Goal: Task Accomplishment & Management: Use online tool/utility

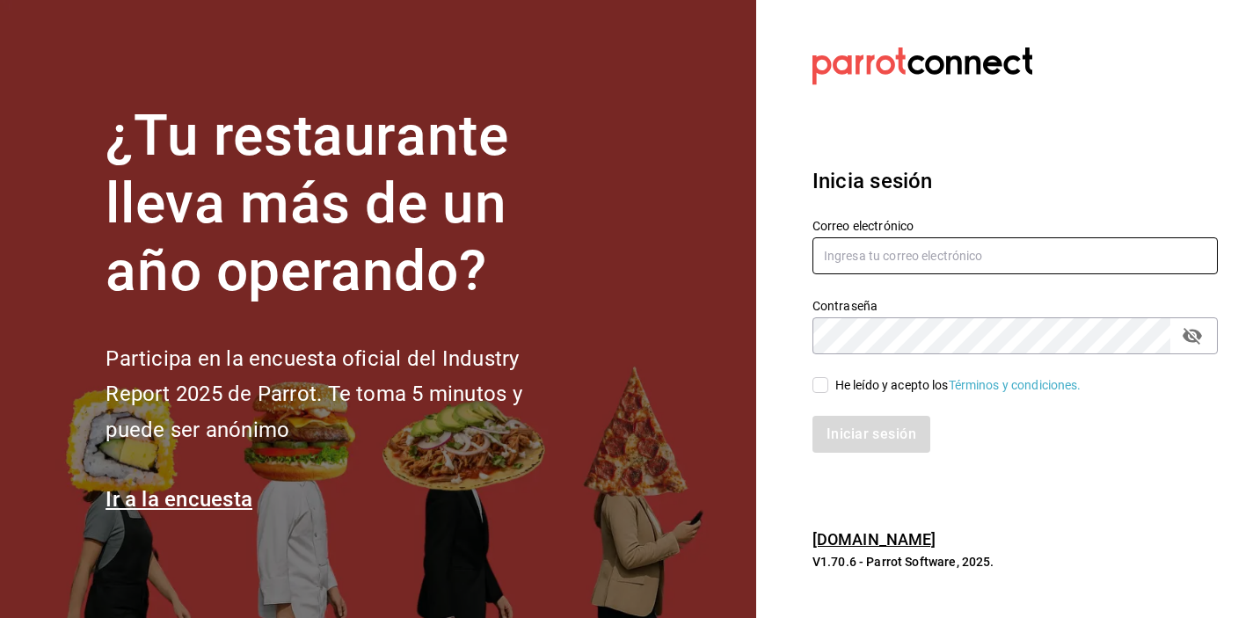
click at [869, 263] on input "text" at bounding box center [1015, 255] width 405 height 37
type input "[PERSON_NAME][EMAIL_ADDRESS][PERSON_NAME][DOMAIN_NAME]"
click at [809, 380] on div "He leído y acepto los Términos y condiciones." at bounding box center [1005, 374] width 427 height 40
click at [810, 380] on div "He leído y acepto los Términos y condiciones." at bounding box center [1005, 374] width 427 height 40
click at [811, 380] on div "He leído y acepto los Términos y condiciones." at bounding box center [1005, 374] width 427 height 40
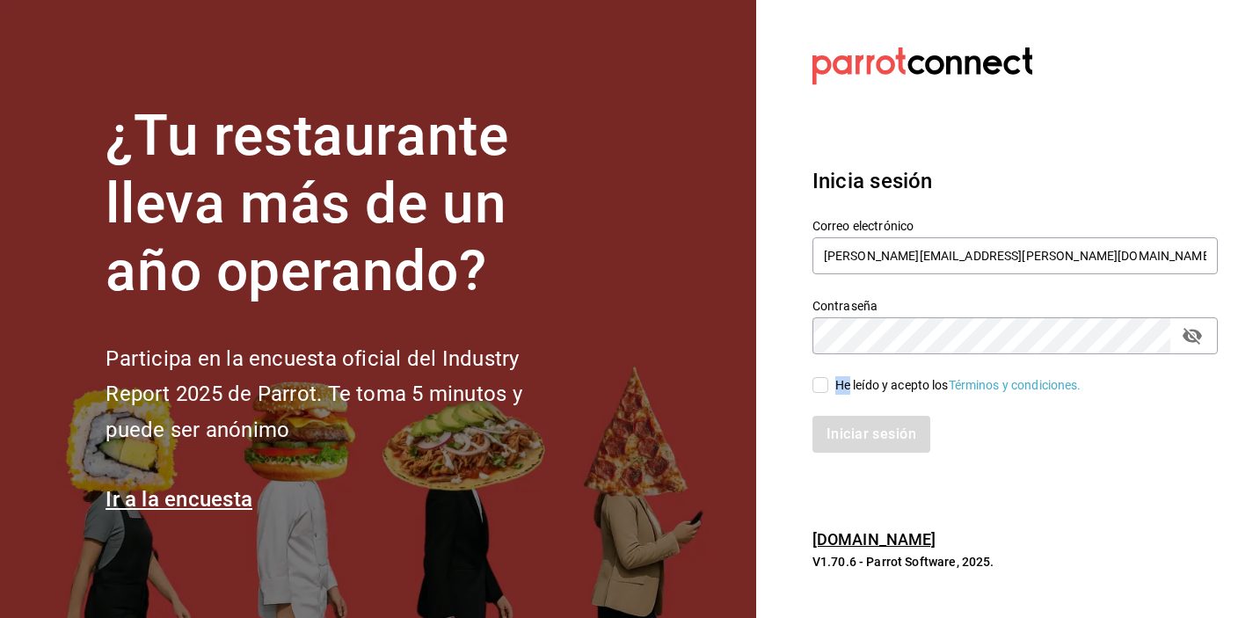
click at [819, 389] on input "He leído y acepto los Términos y condiciones." at bounding box center [821, 385] width 16 height 16
checkbox input "true"
click at [849, 442] on button "Iniciar sesión" at bounding box center [873, 434] width 120 height 37
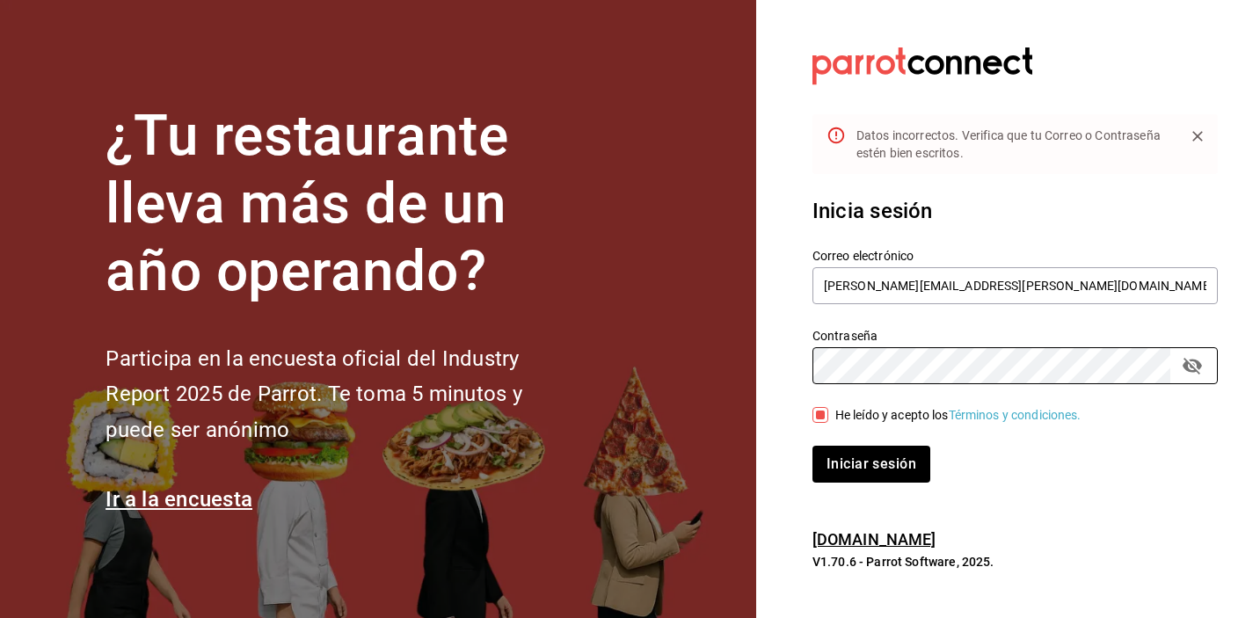
click at [721, 379] on div "¿Tu restaurante lleva más de un año operando? Participa en la encuesta oficial …" at bounding box center [630, 309] width 1260 height 618
click at [813, 446] on button "Iniciar sesión" at bounding box center [872, 464] width 118 height 37
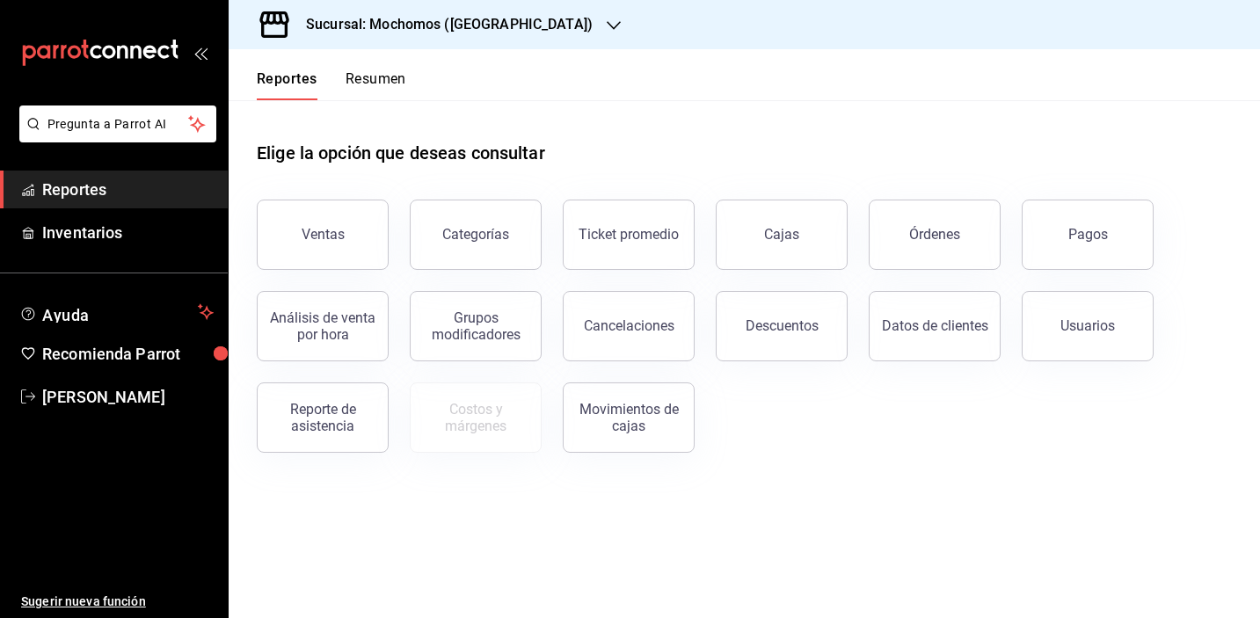
click at [607, 28] on icon "button" at bounding box center [614, 25] width 14 height 14
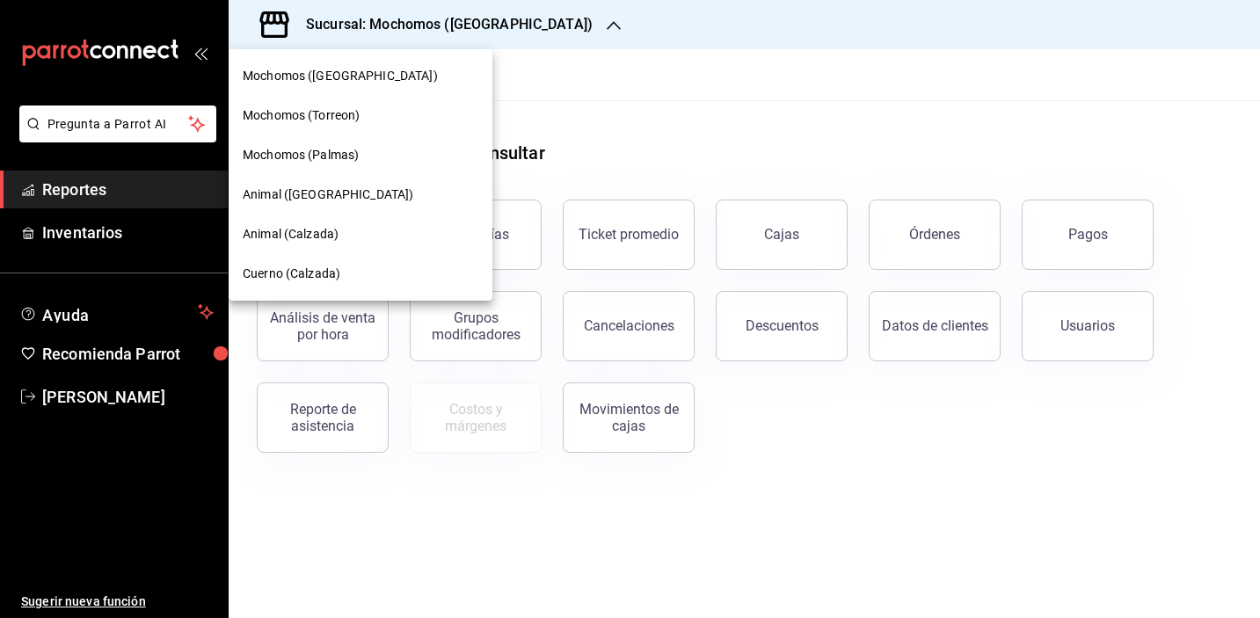
click at [337, 231] on span "Animal (Calzada)" at bounding box center [291, 234] width 96 height 18
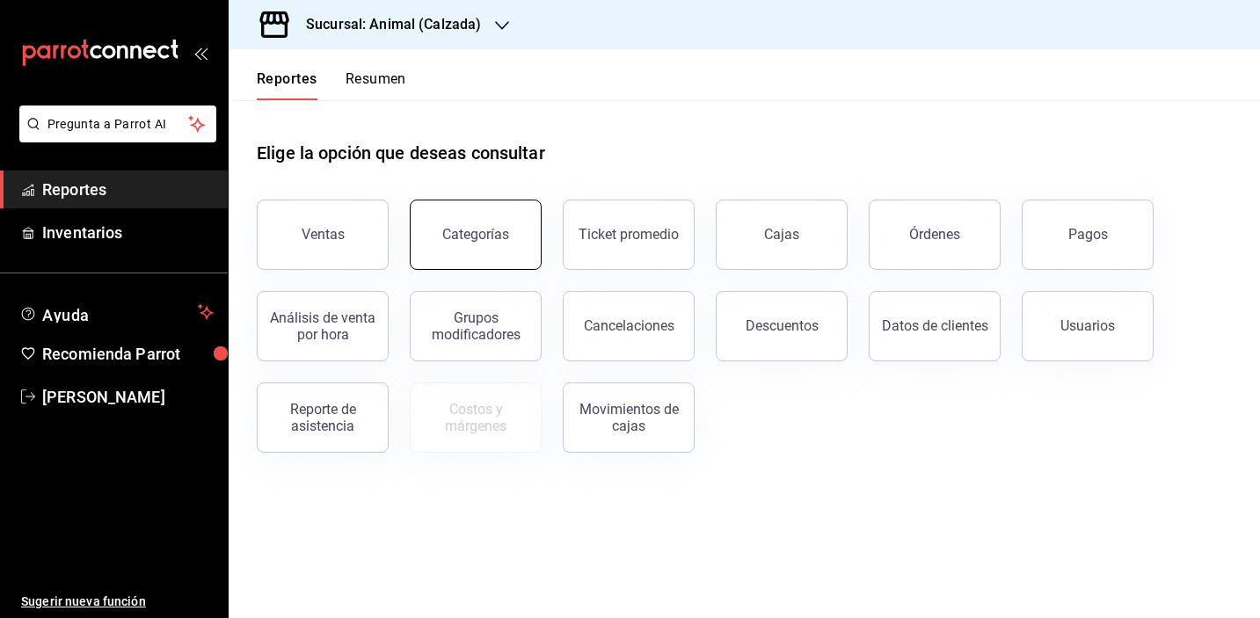
click at [463, 252] on button "Categorías" at bounding box center [476, 235] width 132 height 70
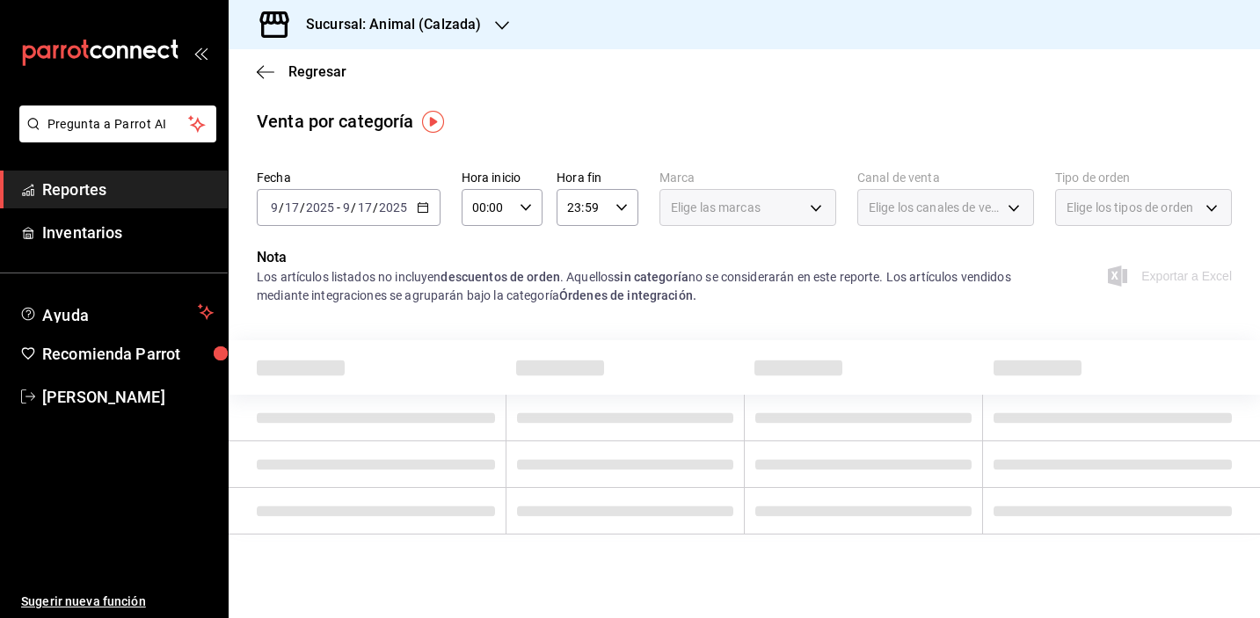
click at [413, 214] on div "2025-09-17 9 / 17 / 2025 - 2025-09-17 9 / 17 / 2025" at bounding box center [349, 207] width 184 height 37
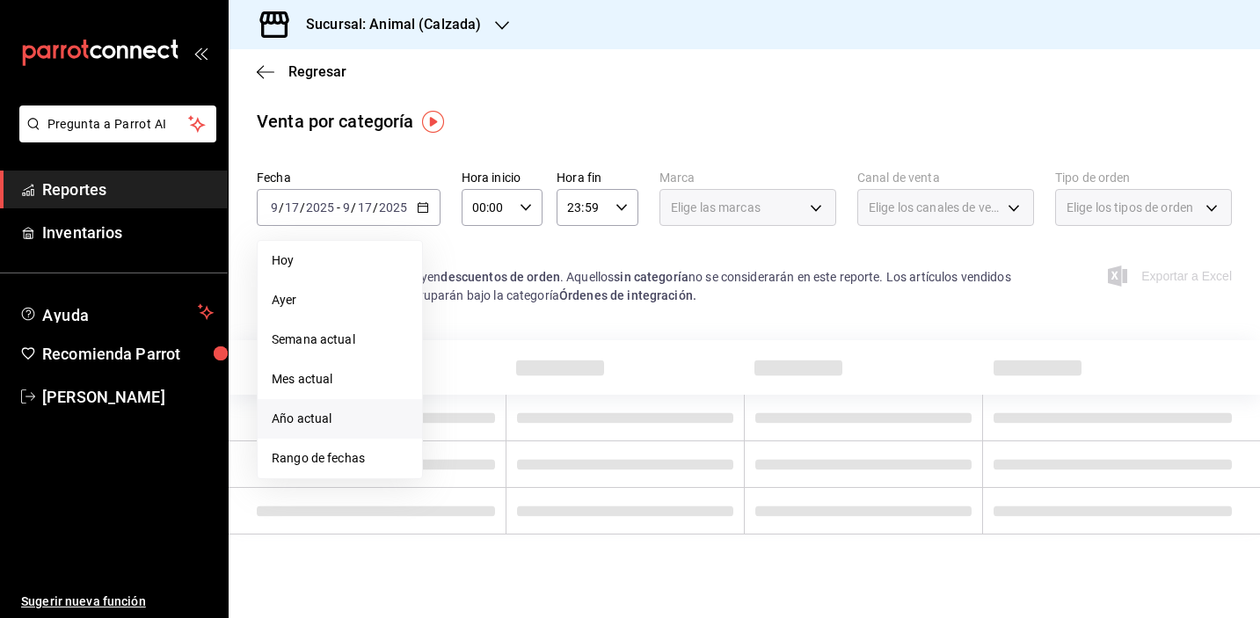
click at [348, 413] on span "Año actual" at bounding box center [340, 419] width 136 height 18
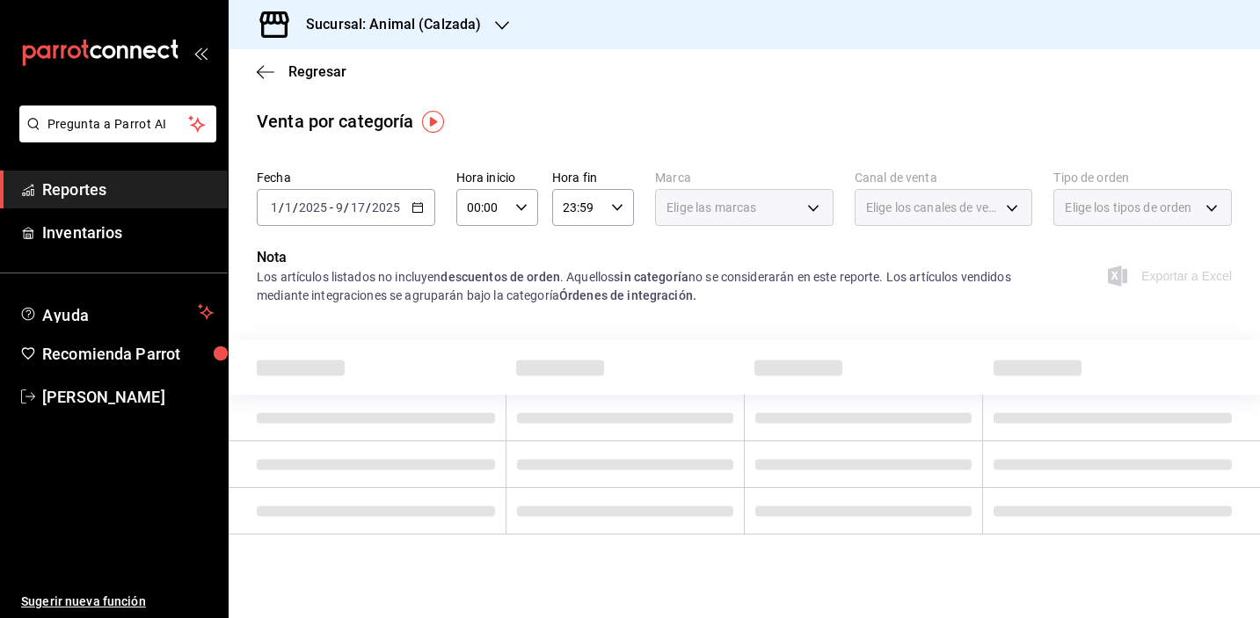
click at [740, 219] on div "Elige las marcas" at bounding box center [744, 207] width 179 height 37
click at [760, 202] on div "Elige las marcas" at bounding box center [744, 207] width 179 height 37
click at [826, 216] on div "Elige las marcas" at bounding box center [744, 207] width 179 height 37
click at [430, 124] on img "button" at bounding box center [433, 122] width 22 height 22
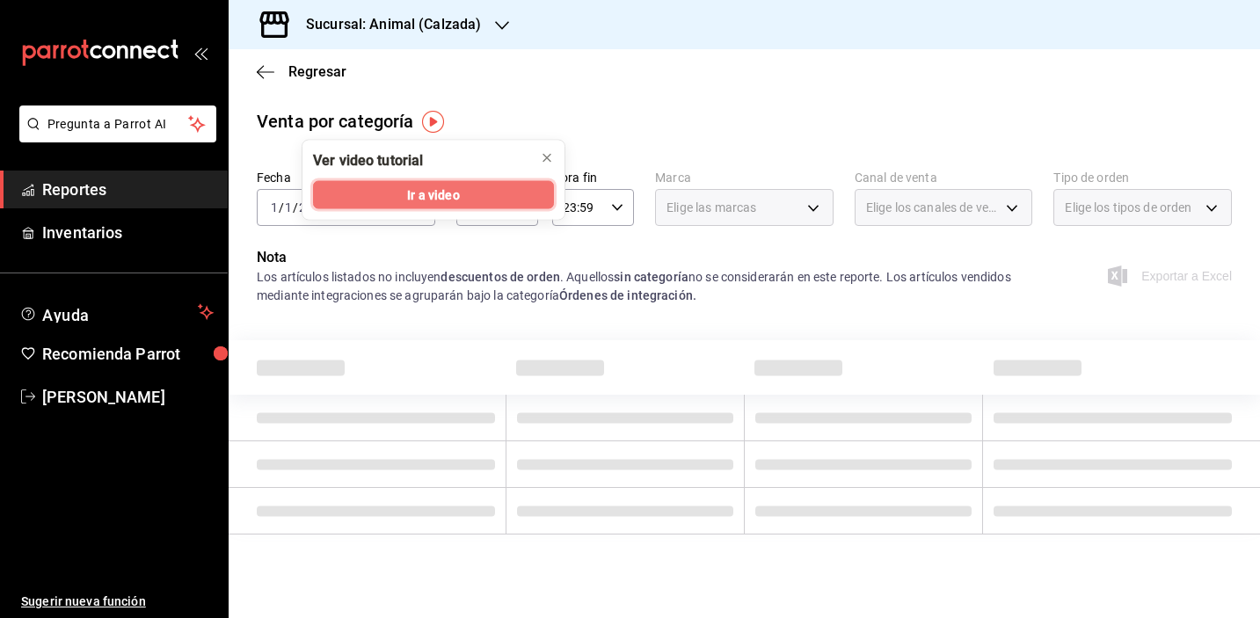
click at [418, 191] on span "Ir a video" at bounding box center [433, 195] width 52 height 18
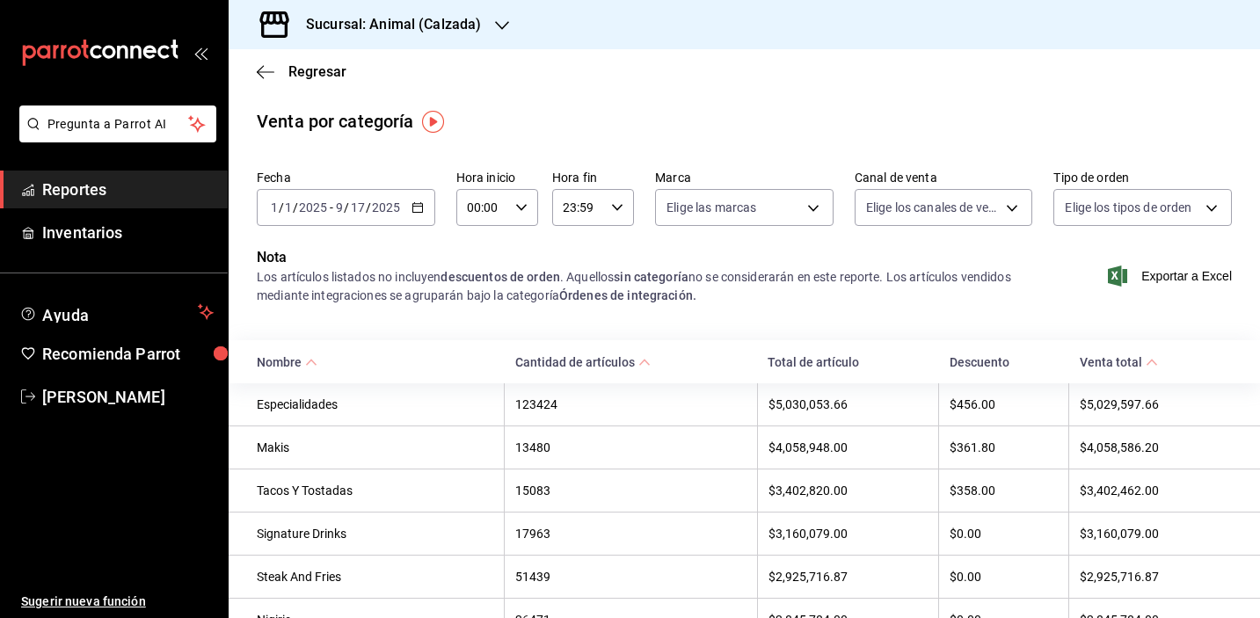
scroll to position [1, 0]
click at [416, 205] on \(Stroke\) "button" at bounding box center [418, 205] width 10 height 1
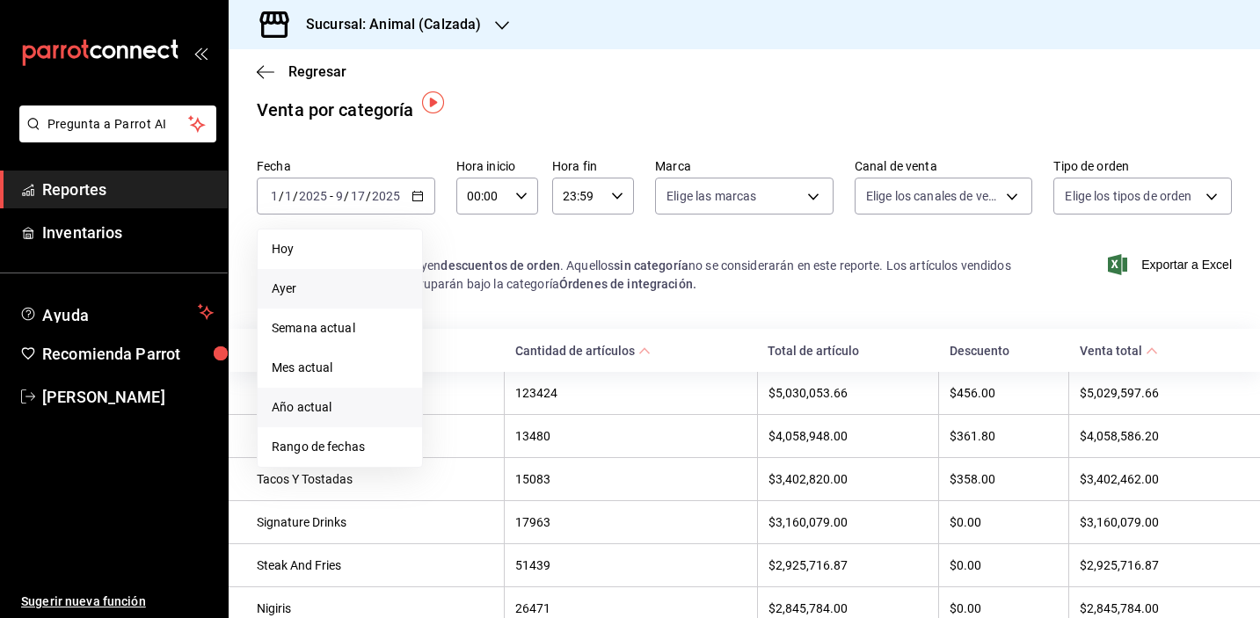
scroll to position [0, 0]
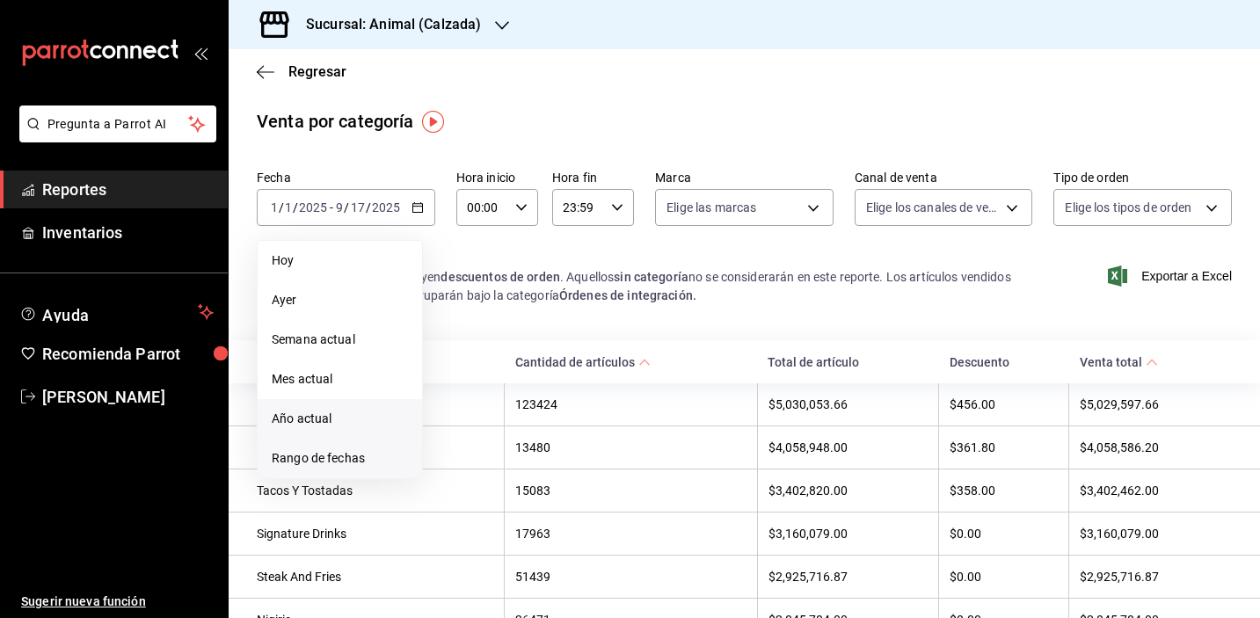
click at [342, 454] on span "Rango de fechas" at bounding box center [340, 458] width 136 height 18
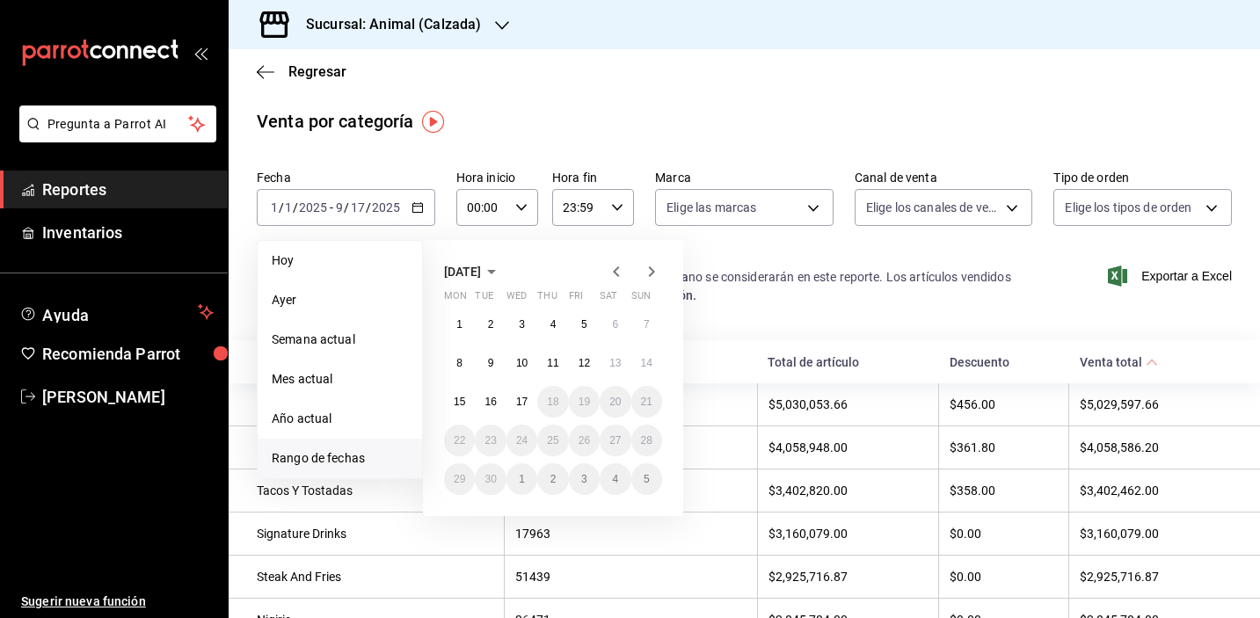
click at [619, 279] on icon "button" at bounding box center [616, 271] width 21 height 21
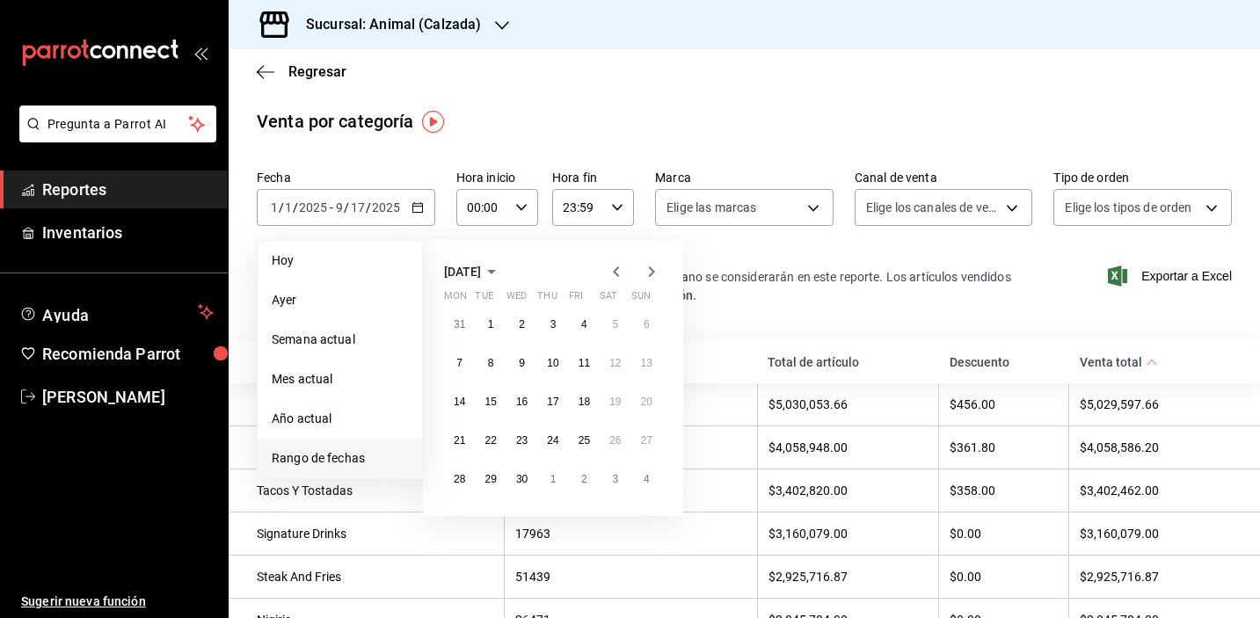
click at [619, 279] on icon "button" at bounding box center [616, 271] width 21 height 21
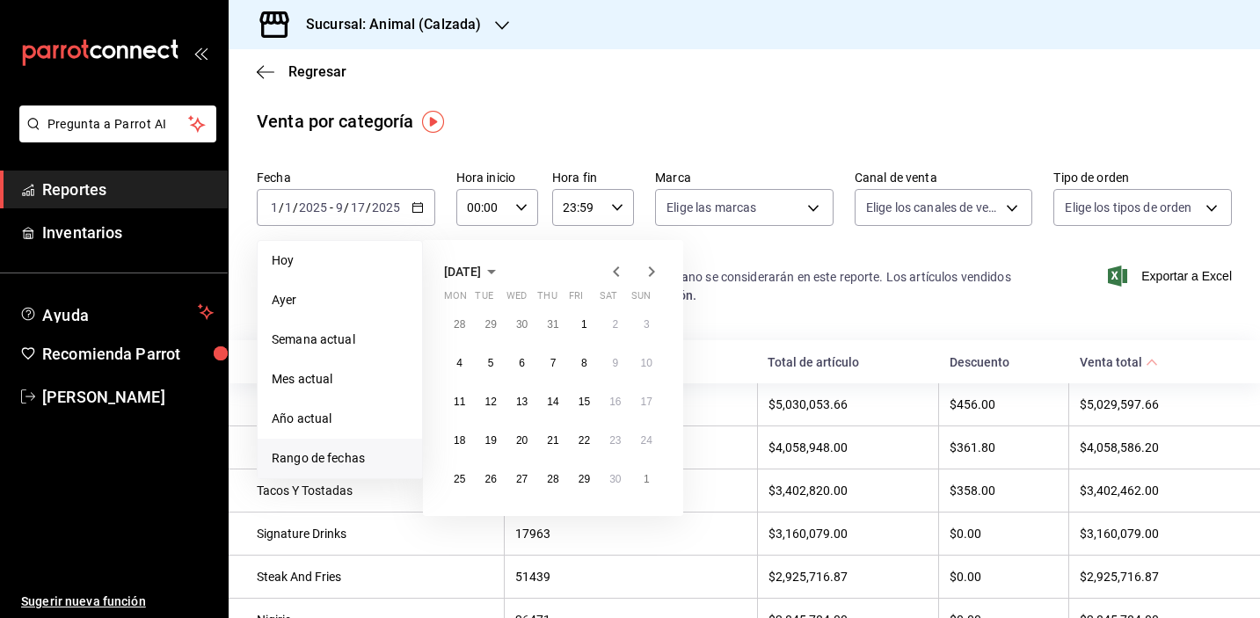
click at [619, 279] on icon "button" at bounding box center [616, 271] width 21 height 21
click at [644, 281] on icon "button" at bounding box center [651, 271] width 21 height 21
click at [650, 325] on button "1" at bounding box center [647, 325] width 31 height 32
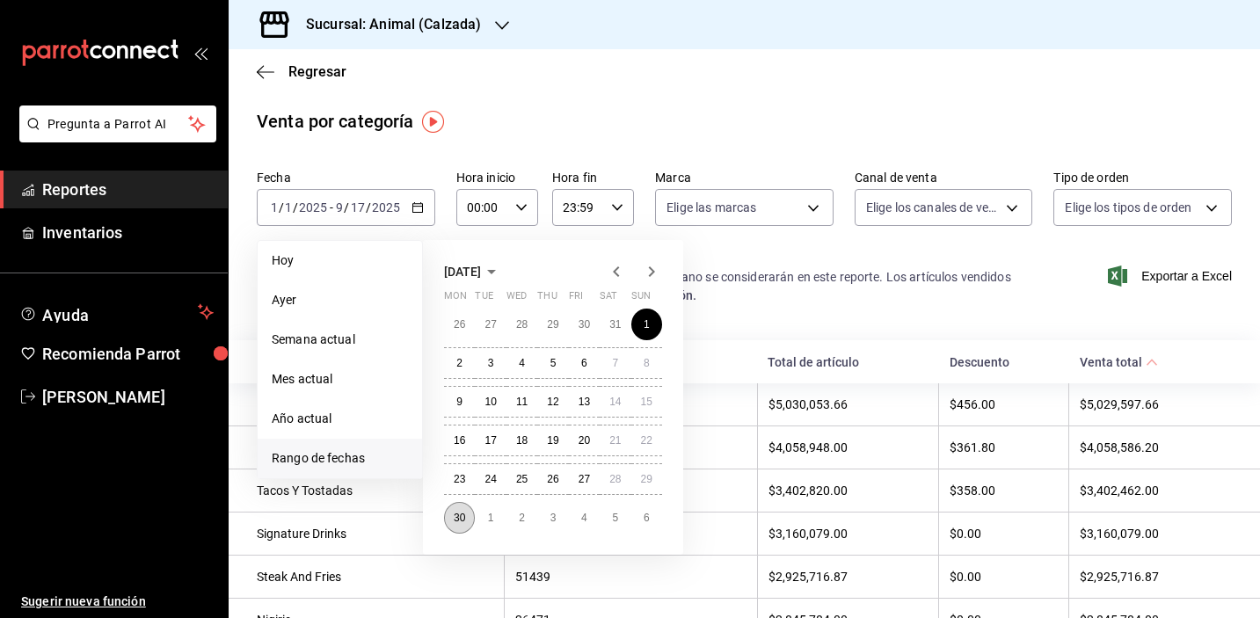
click at [470, 515] on button "30" at bounding box center [459, 518] width 31 height 32
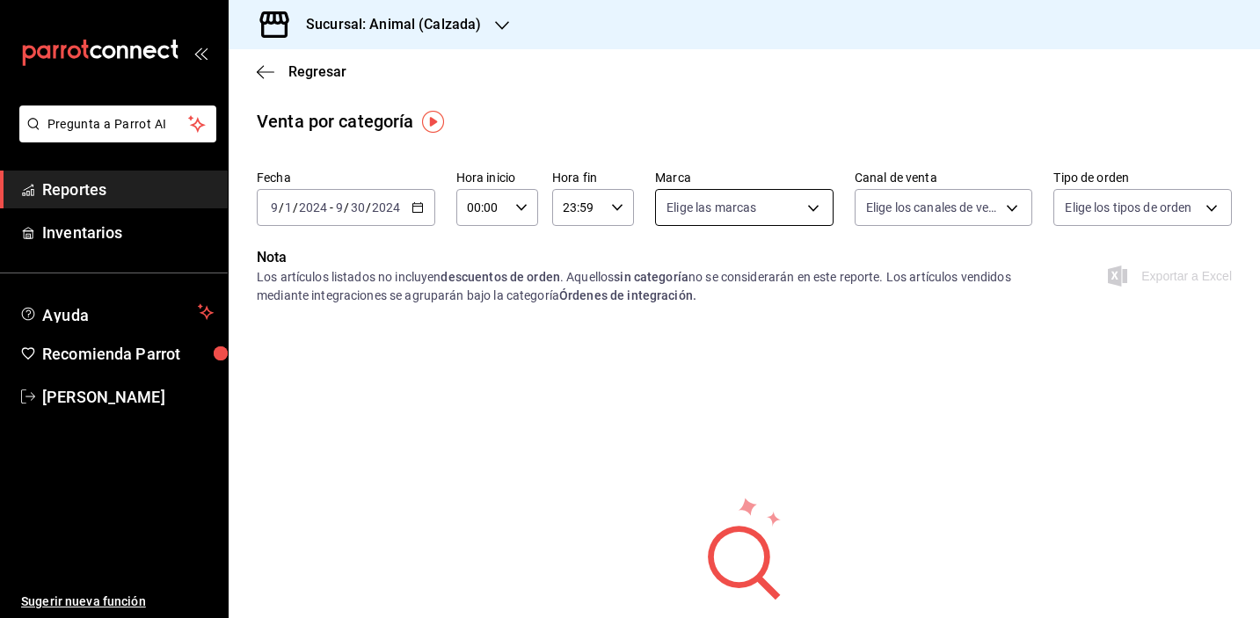
click at [766, 217] on body "Pregunta a Parrot AI Reportes Inventarios Ayuda Recomienda Parrot Daniela Garza…" at bounding box center [630, 309] width 1260 height 618
click at [680, 273] on input "checkbox" at bounding box center [675, 276] width 16 height 16
checkbox input "true"
type input "e26472f3-9262-489d-bcba-4c6b034529c7"
checkbox input "true"
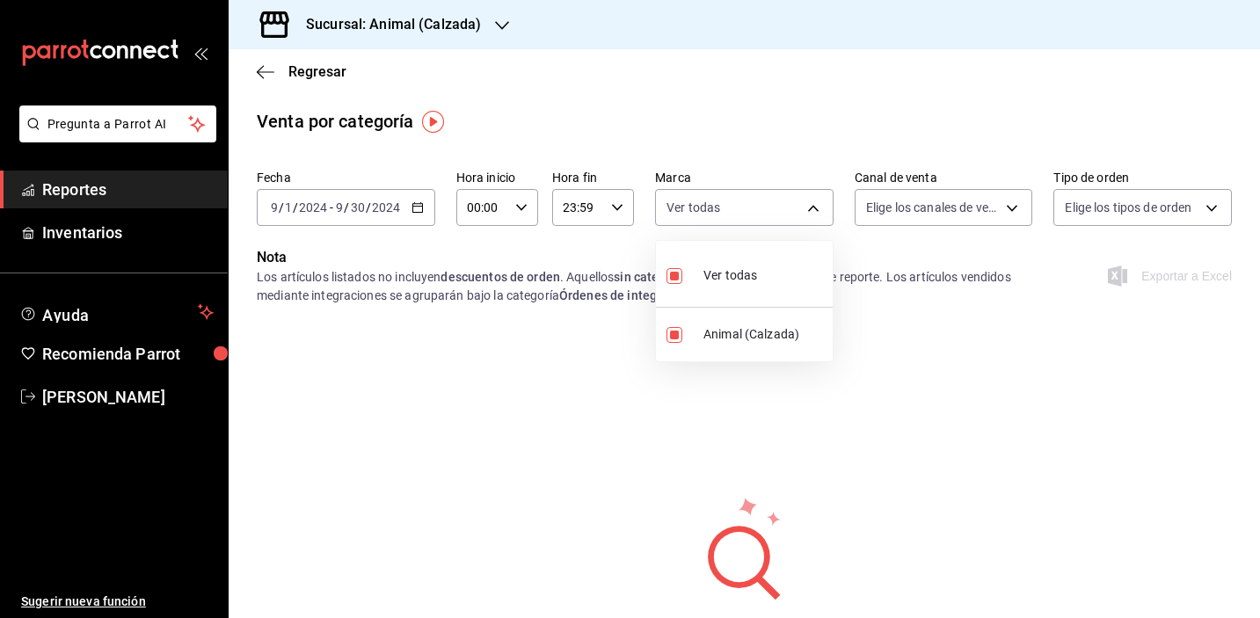
click at [938, 214] on div at bounding box center [630, 309] width 1260 height 618
click at [953, 217] on body "Pregunta a Parrot AI Reportes Inventarios Ayuda Recomienda Parrot Daniela Garza…" at bounding box center [630, 309] width 1260 height 618
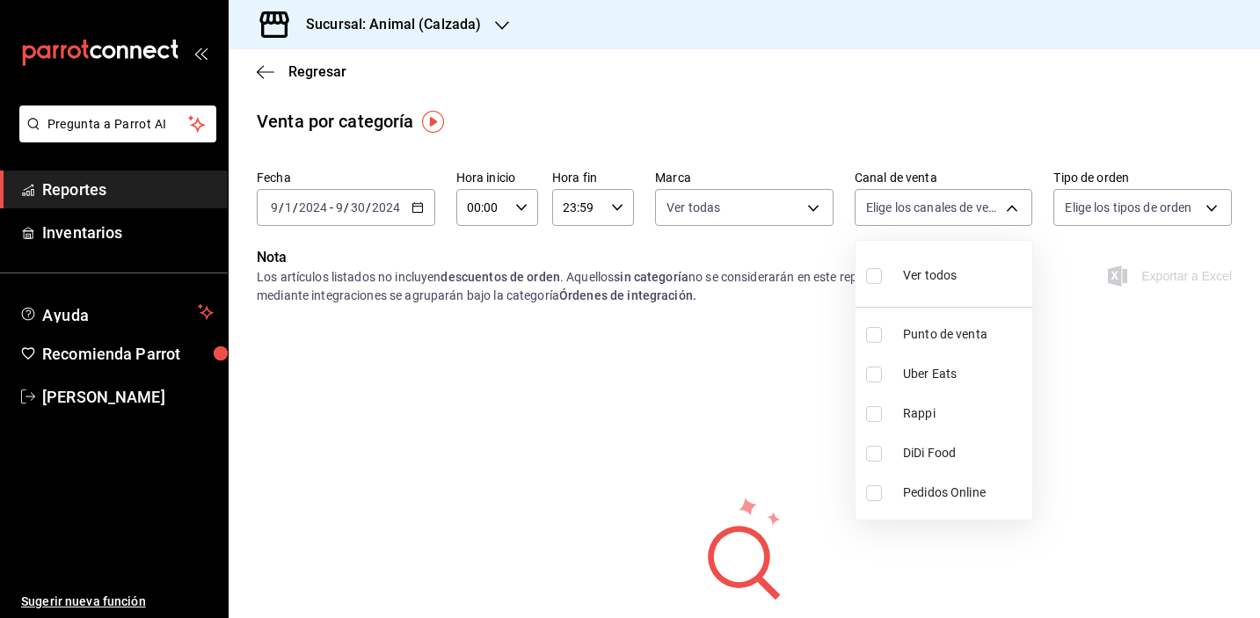
click at [876, 283] on label at bounding box center [877, 276] width 23 height 26
click at [876, 283] on input "checkbox" at bounding box center [874, 276] width 16 height 16
checkbox input "false"
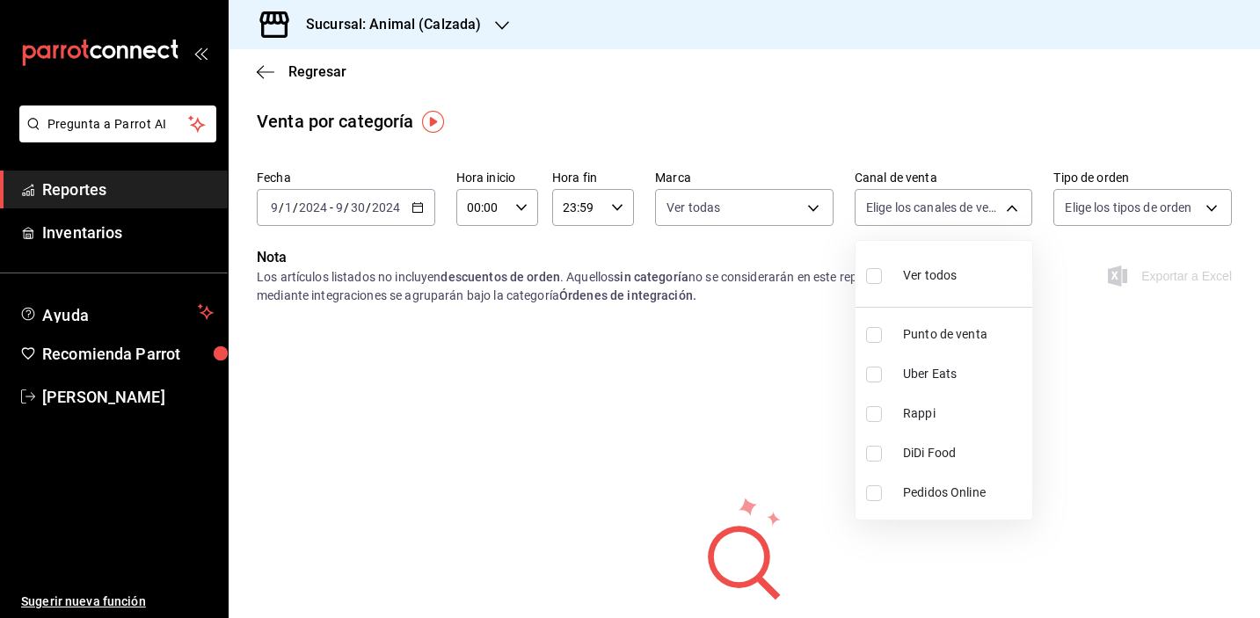
checkbox input "false"
click at [872, 275] on input "checkbox" at bounding box center [874, 276] width 16 height 16
checkbox input "true"
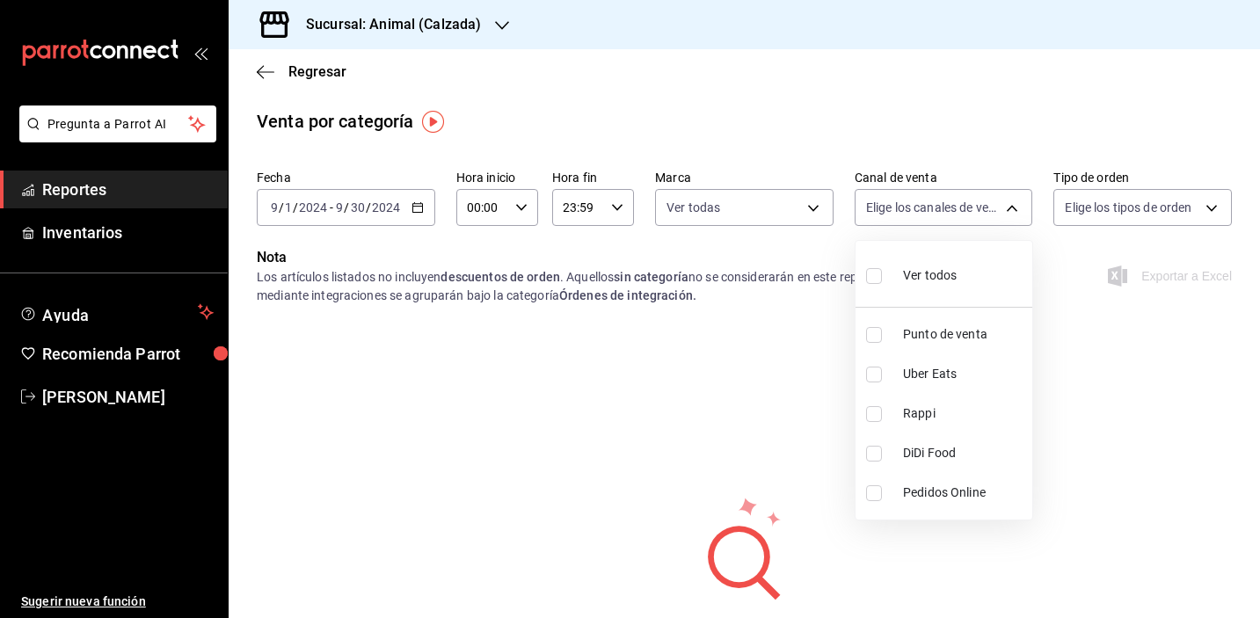
type input "PARROT,UBER_EATS,RAPPI,DIDI_FOOD,ONLINE"
checkbox input "true"
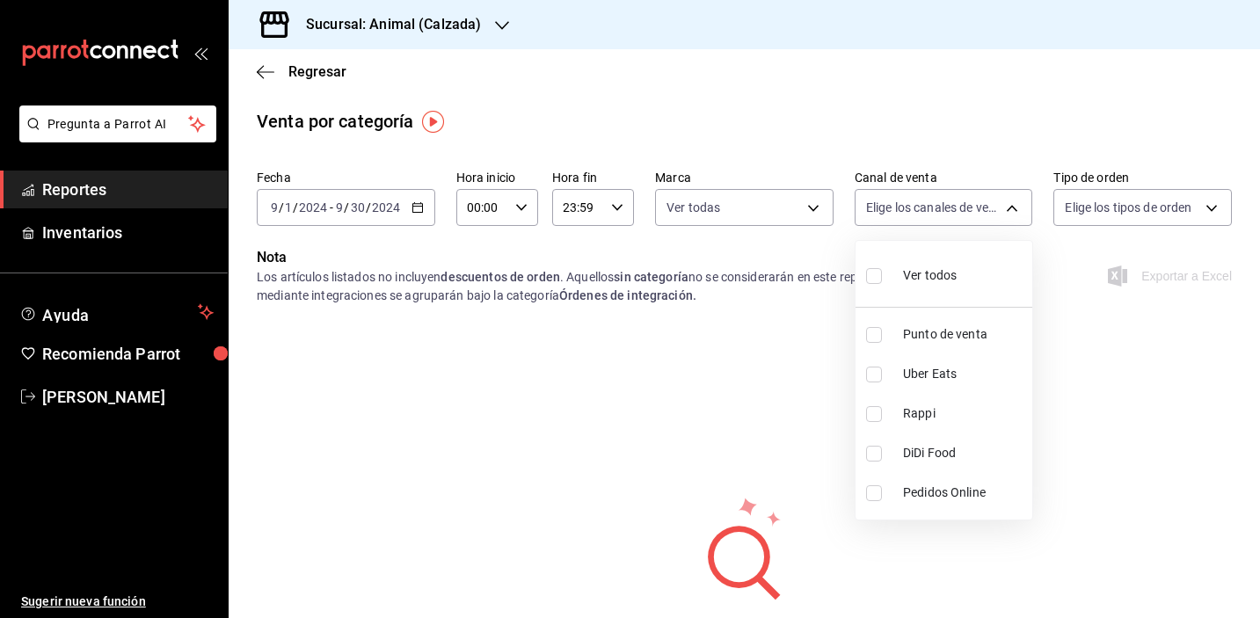
checkbox input "true"
click at [1099, 215] on div at bounding box center [630, 309] width 1260 height 618
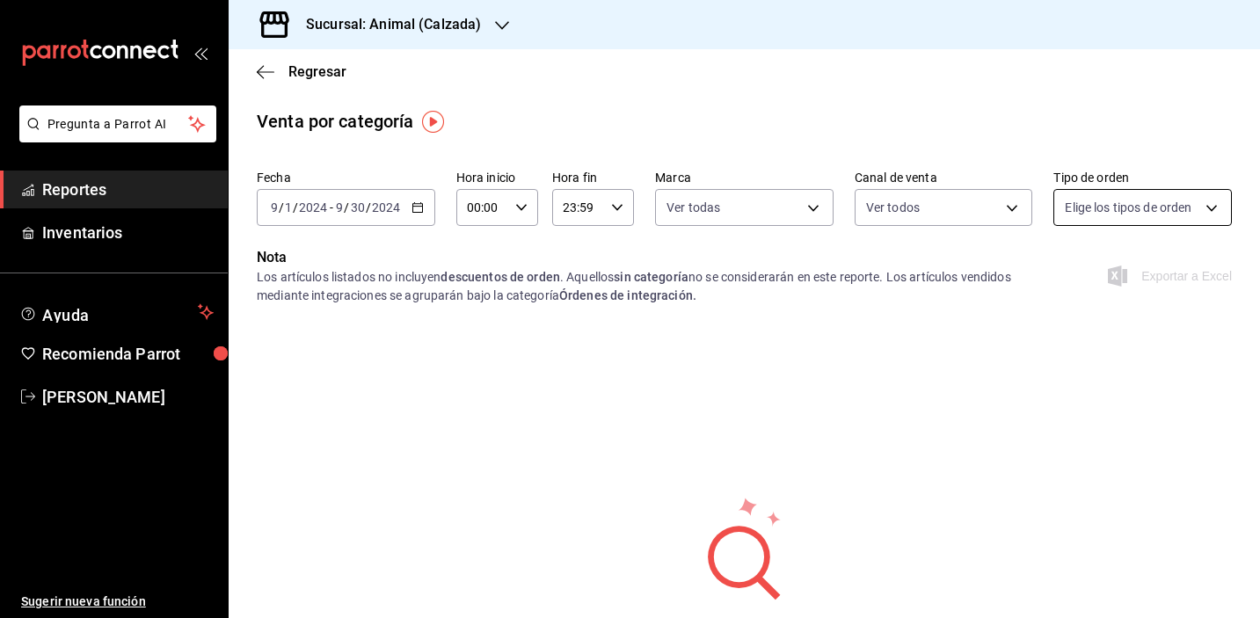
click at [1106, 204] on body "Pregunta a Parrot AI Reportes Inventarios Ayuda Recomienda Parrot Daniela Garza…" at bounding box center [630, 309] width 1260 height 618
click at [1066, 275] on input "checkbox" at bounding box center [1073, 276] width 16 height 16
checkbox input "true"
type input "588630d3-b511-4bba-a729-32472510037f,54b7ae00-ca47-4ec1-b7ff-55842c0a2b62,92293…"
checkbox input "true"
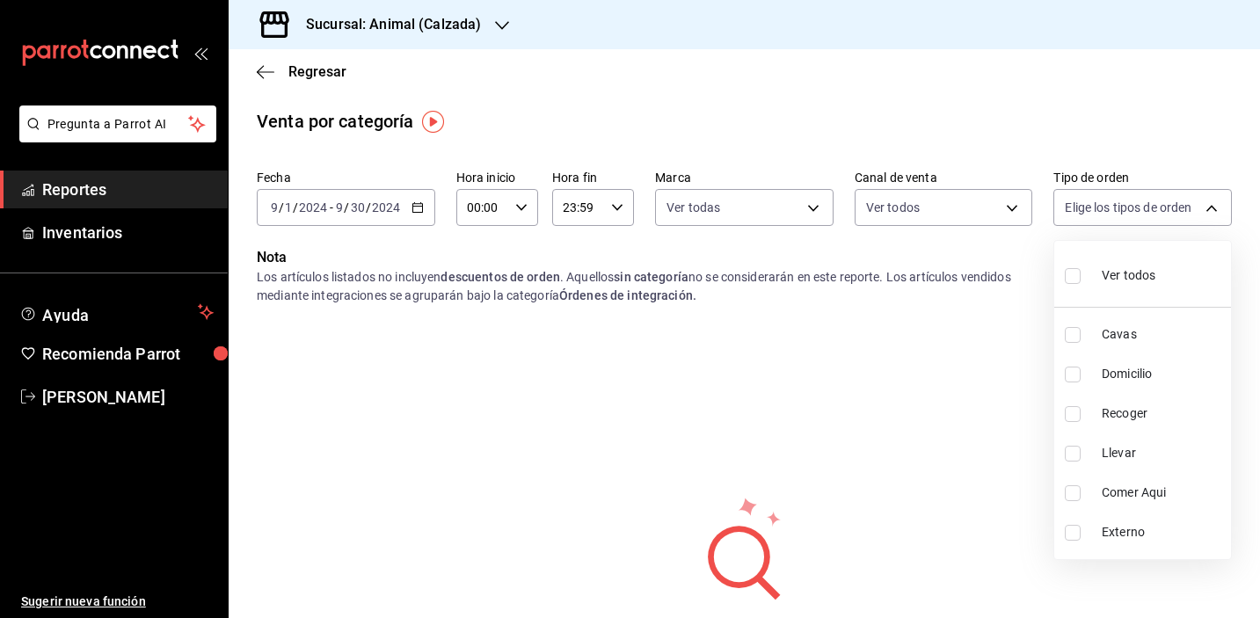
checkbox input "true"
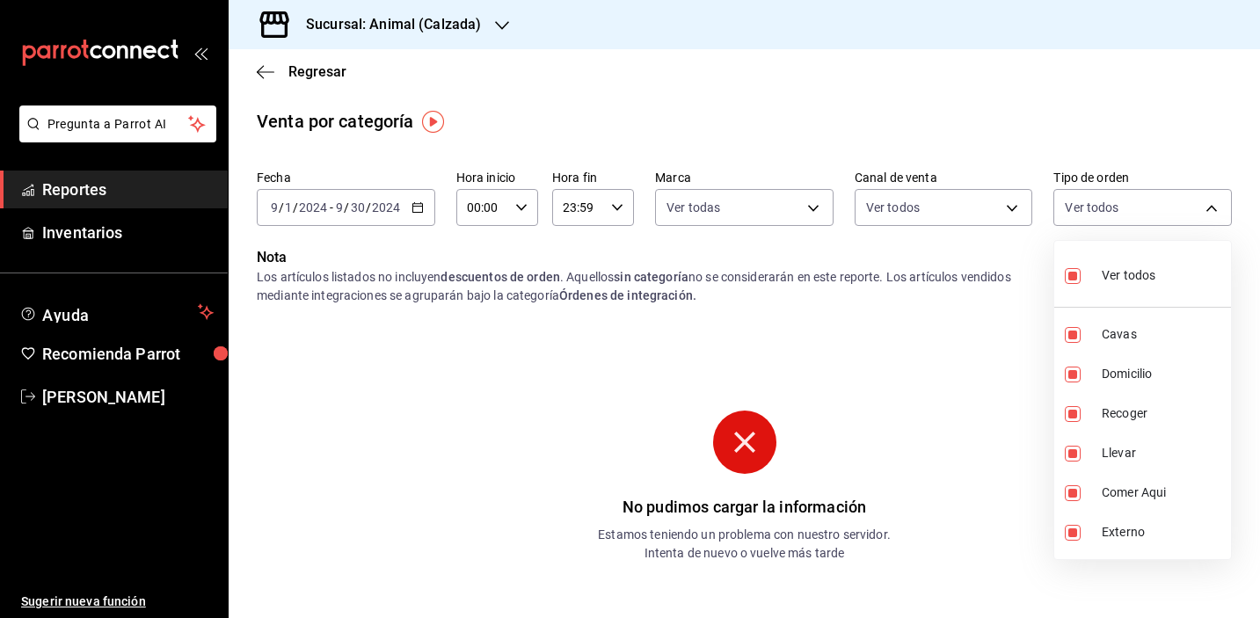
click at [356, 194] on div at bounding box center [630, 309] width 1260 height 618
click at [347, 210] on span "/" at bounding box center [346, 208] width 5 height 14
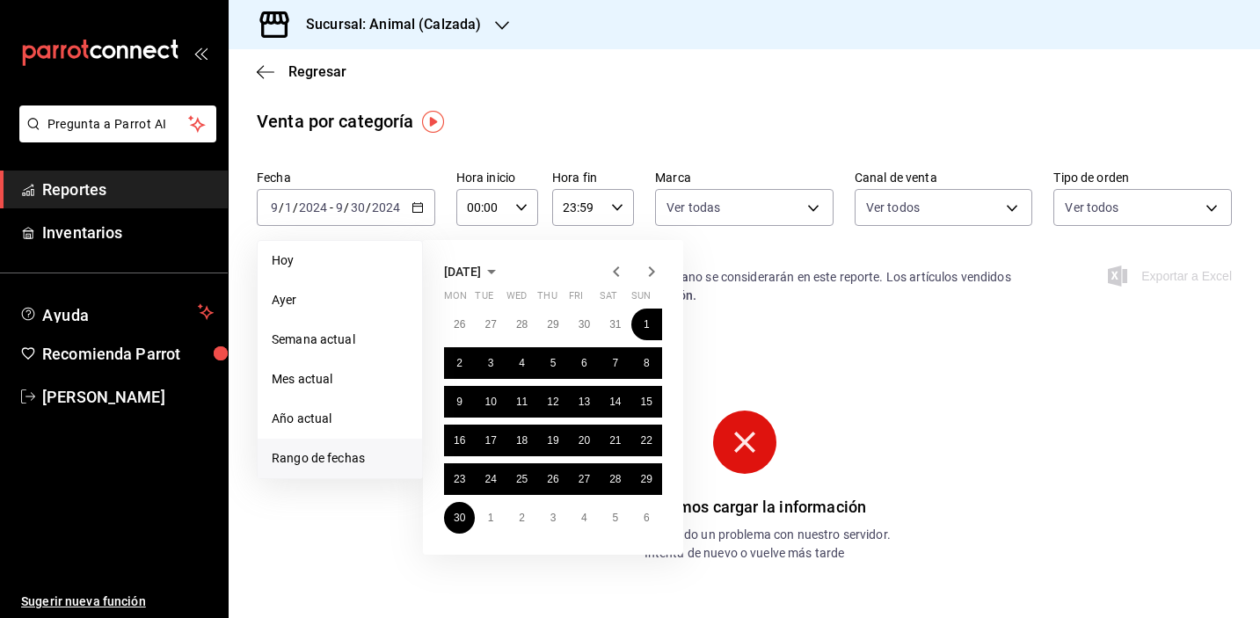
click at [657, 268] on icon "button" at bounding box center [651, 271] width 21 height 21
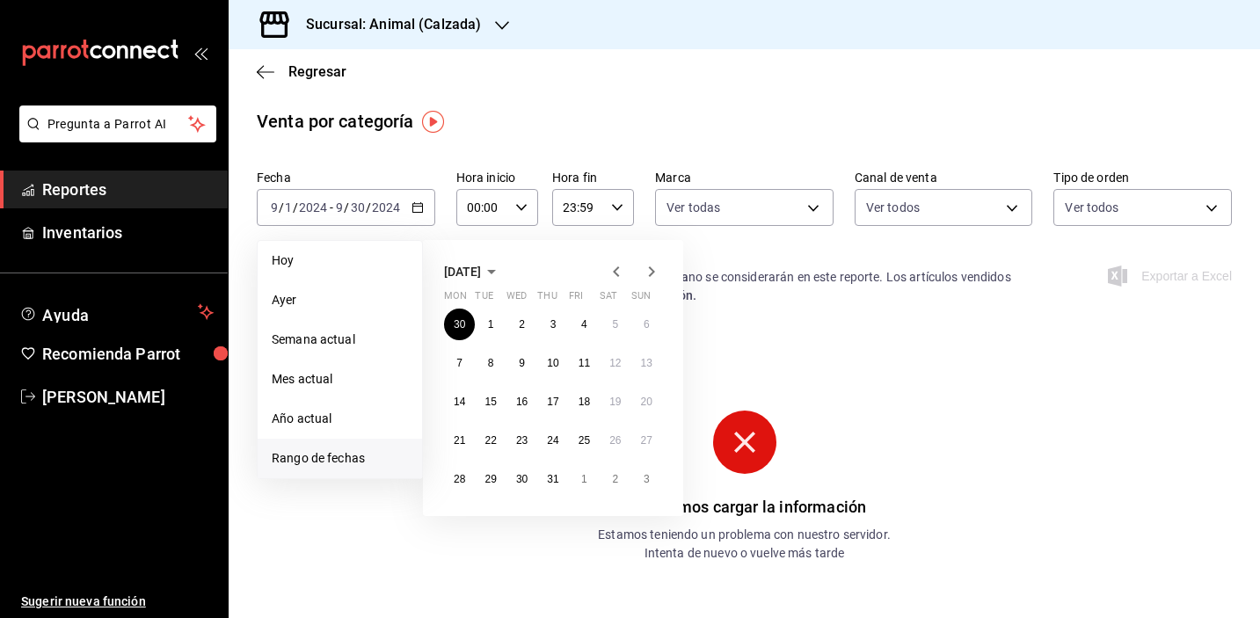
click at [657, 268] on icon "button" at bounding box center [651, 271] width 21 height 21
click at [614, 277] on icon "button" at bounding box center [616, 271] width 21 height 21
click at [588, 328] on button "1" at bounding box center [584, 325] width 31 height 32
click at [613, 479] on abbr "30" at bounding box center [615, 479] width 11 height 12
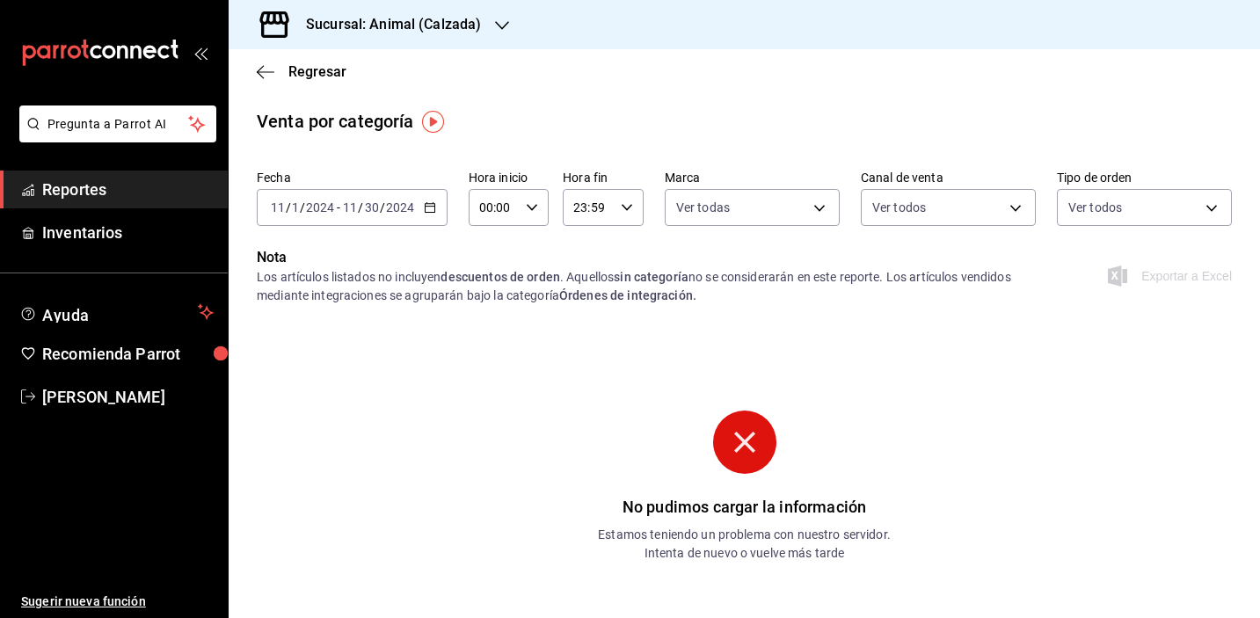
click at [397, 215] on div "2024-11-01 11 / 1 / 2024 - 2024-11-30 11 / 30 / 2024" at bounding box center [352, 207] width 191 height 37
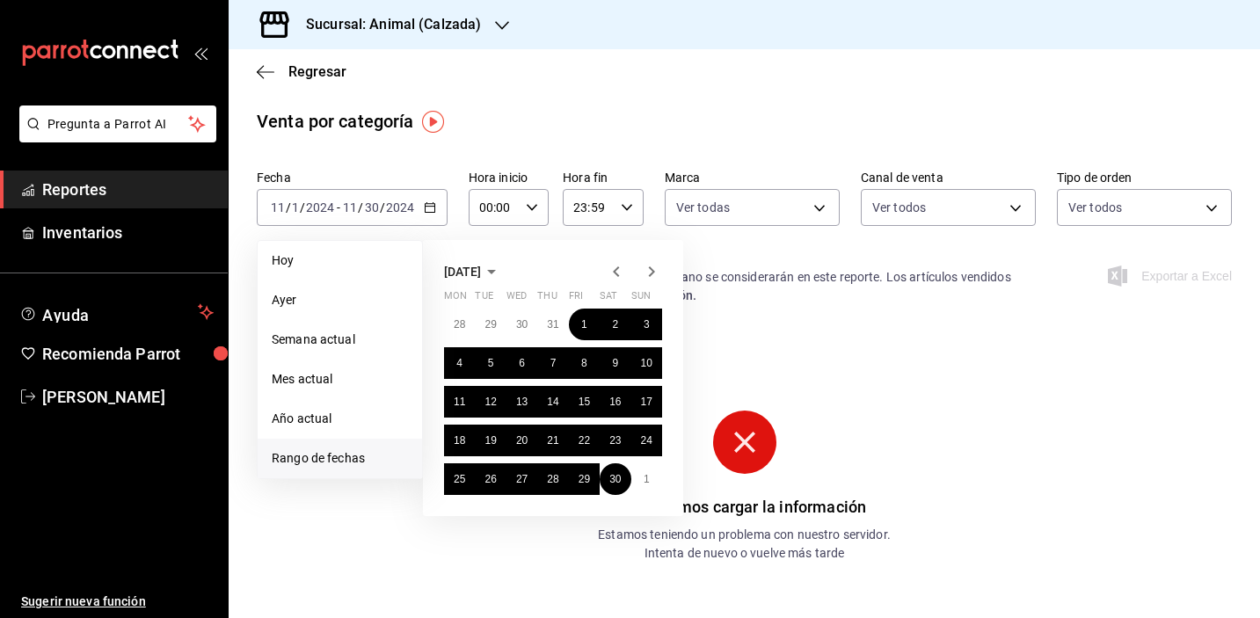
click at [654, 263] on icon "button" at bounding box center [651, 271] width 21 height 21
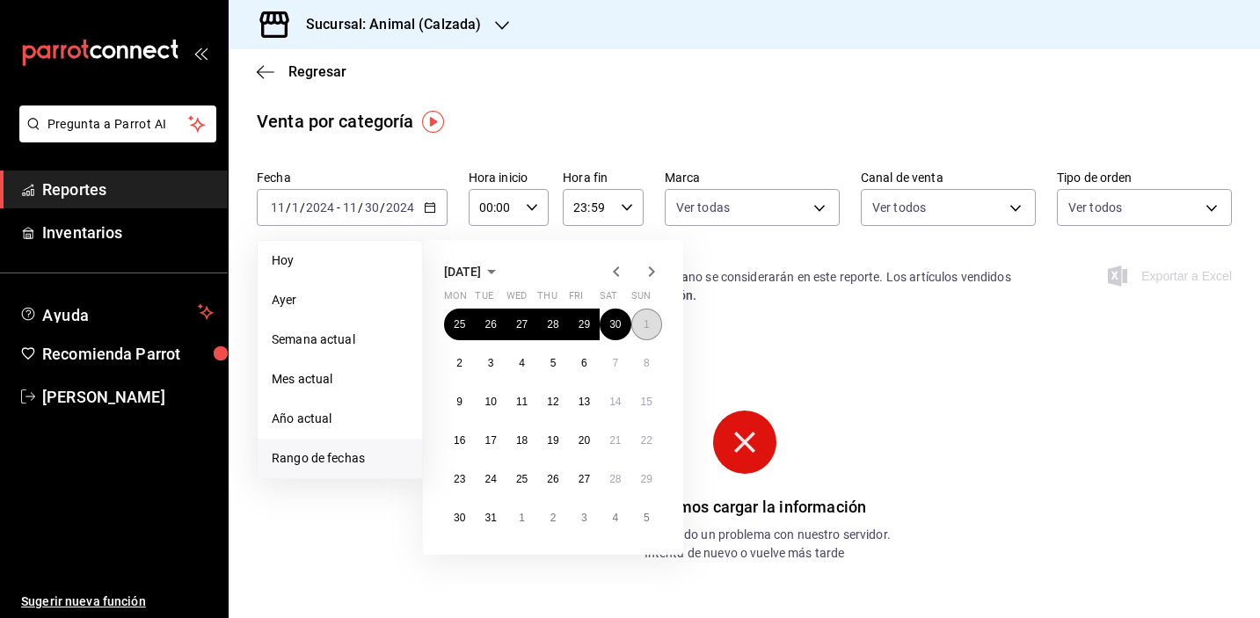
click at [649, 323] on abbr "1" at bounding box center [647, 324] width 6 height 12
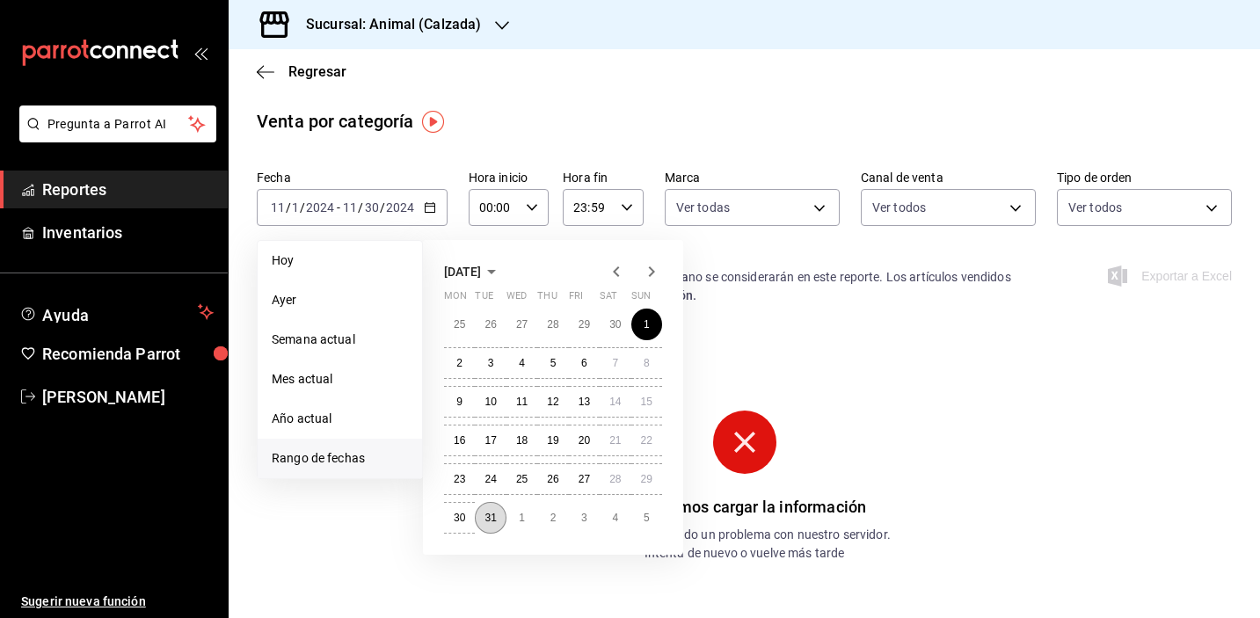
click at [485, 528] on button "31" at bounding box center [490, 518] width 31 height 32
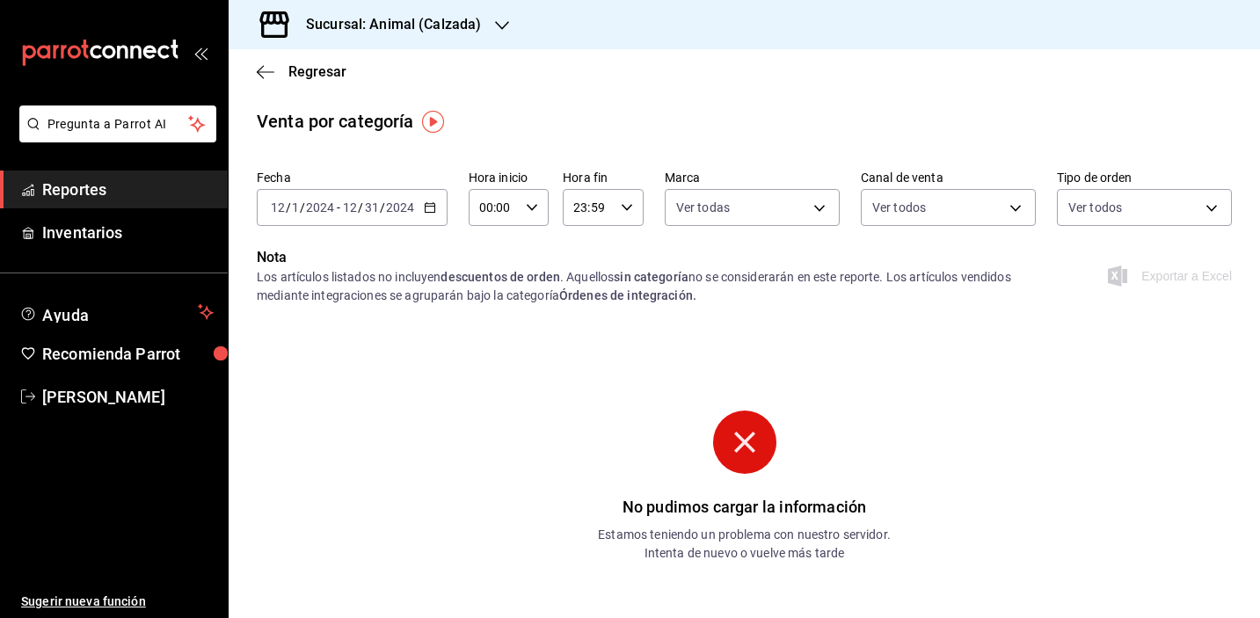
click at [432, 194] on div "2024-12-01 12 / 1 / 2024 - 2024-12-31 12 / 31 / 2024" at bounding box center [352, 207] width 191 height 37
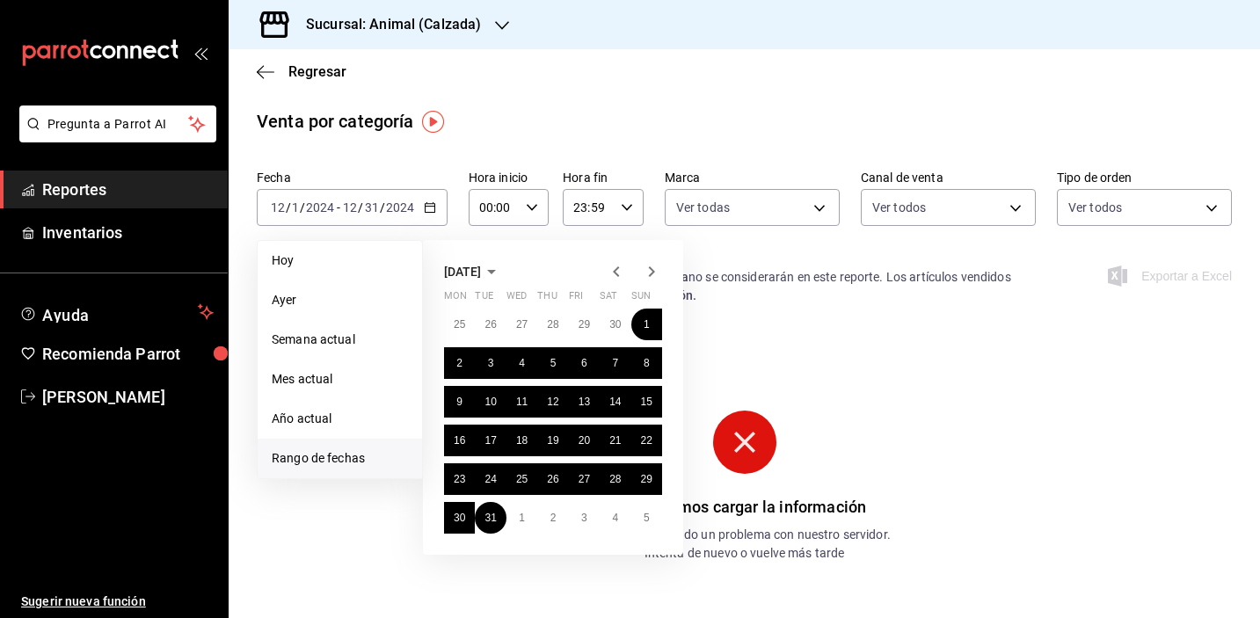
click at [649, 276] on icon "button" at bounding box center [651, 271] width 21 height 21
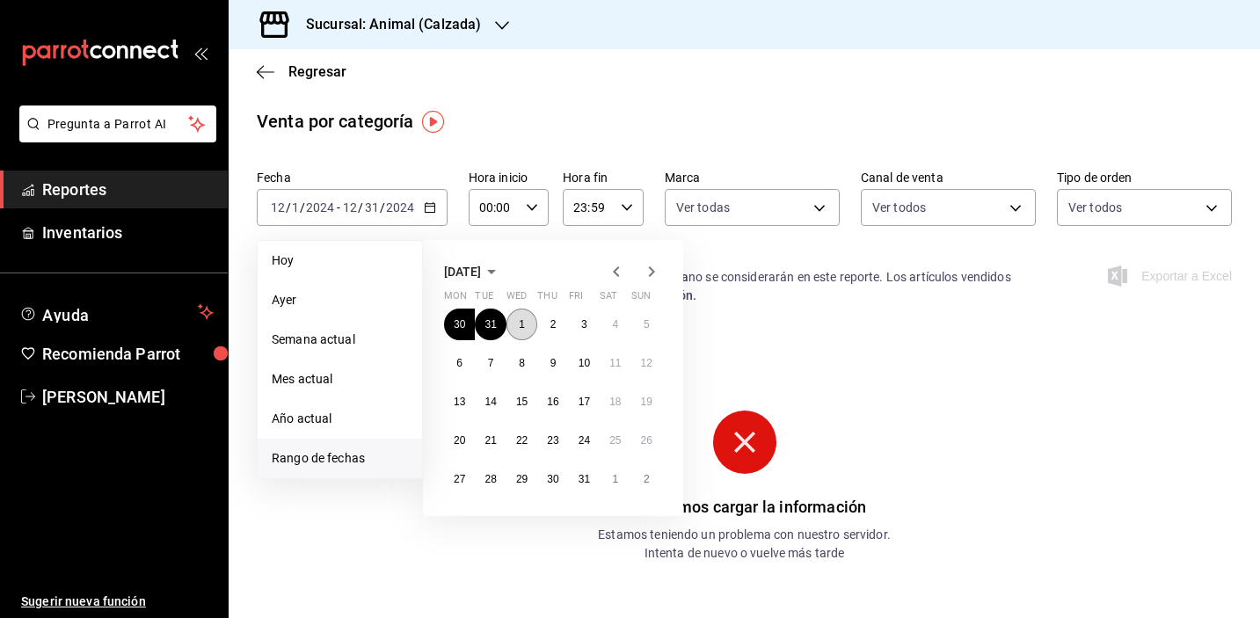
click at [518, 318] on button "1" at bounding box center [522, 325] width 31 height 32
click at [589, 483] on abbr "31" at bounding box center [584, 479] width 11 height 12
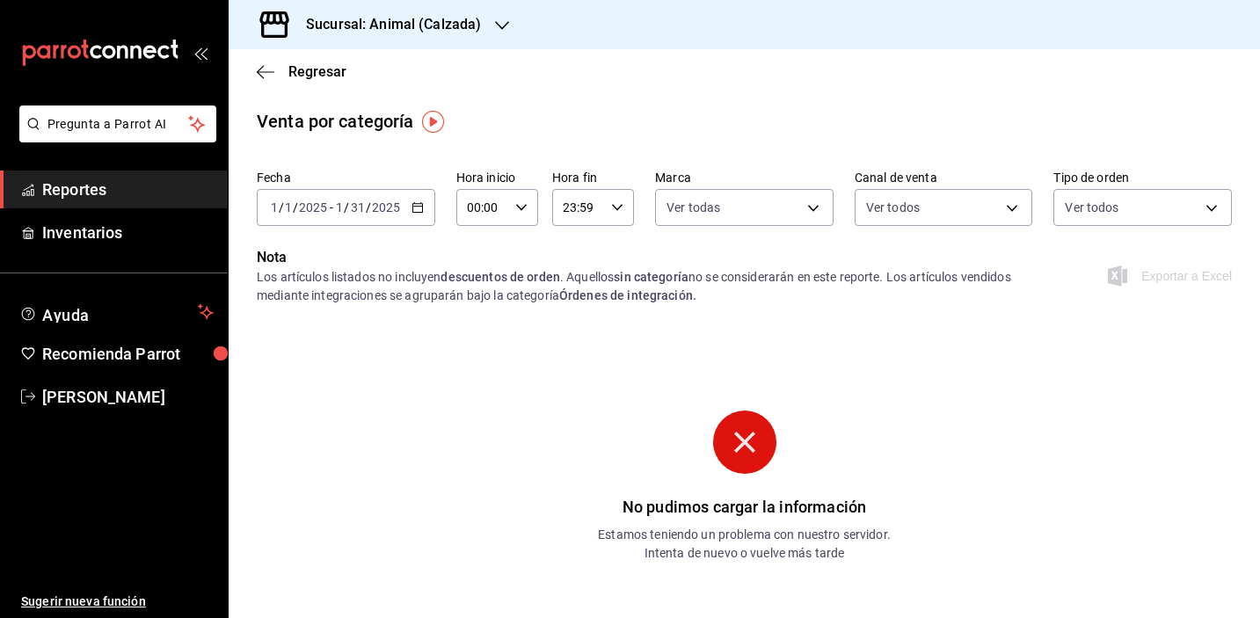
click at [486, 205] on input "00:00" at bounding box center [482, 207] width 52 height 35
click at [536, 152] on div at bounding box center [630, 309] width 1260 height 618
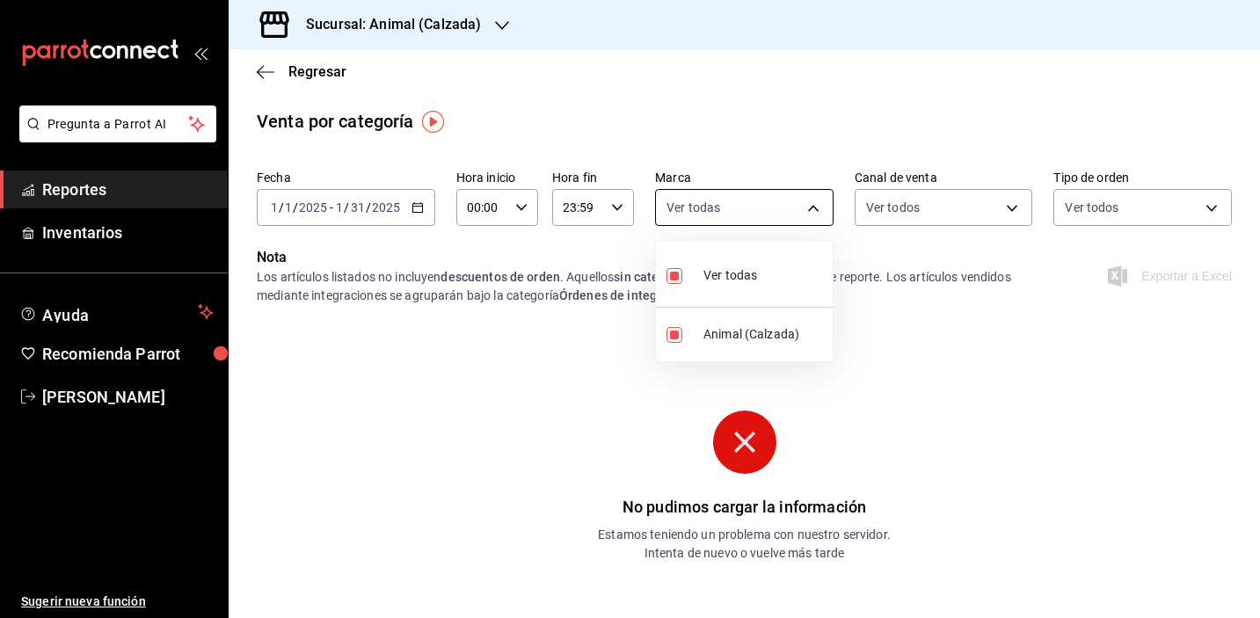
click at [702, 208] on body "Pregunta a Parrot AI Reportes Inventarios Ayuda Recomienda Parrot Daniela Garza…" at bounding box center [630, 309] width 1260 height 618
click at [644, 158] on div at bounding box center [630, 309] width 1260 height 618
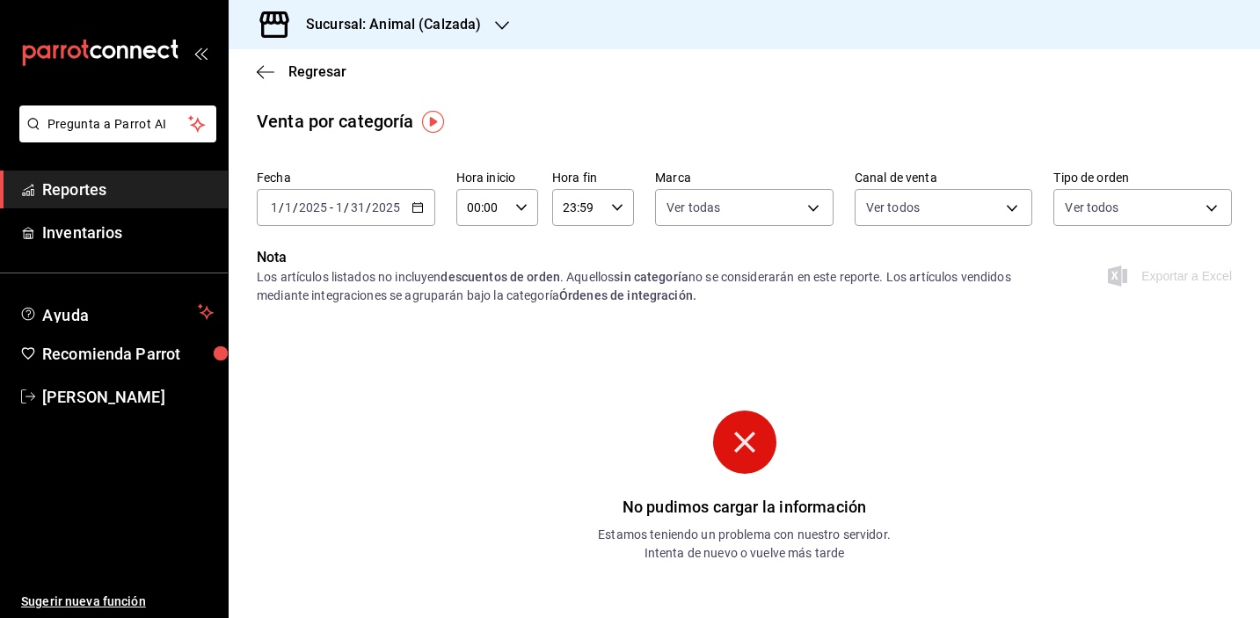
click at [423, 217] on div "2025-01-01 1 / 1 / 2025 - 2025-01-31 1 / 31 / 2025" at bounding box center [346, 207] width 179 height 37
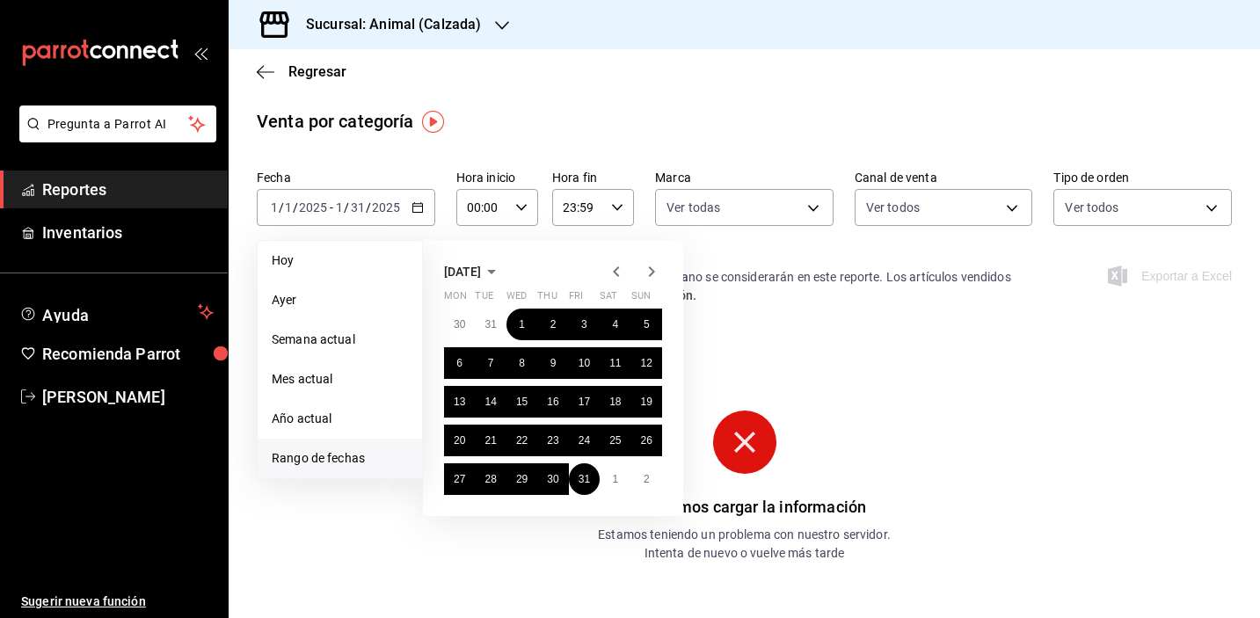
click at [654, 277] on icon "button" at bounding box center [651, 271] width 21 height 21
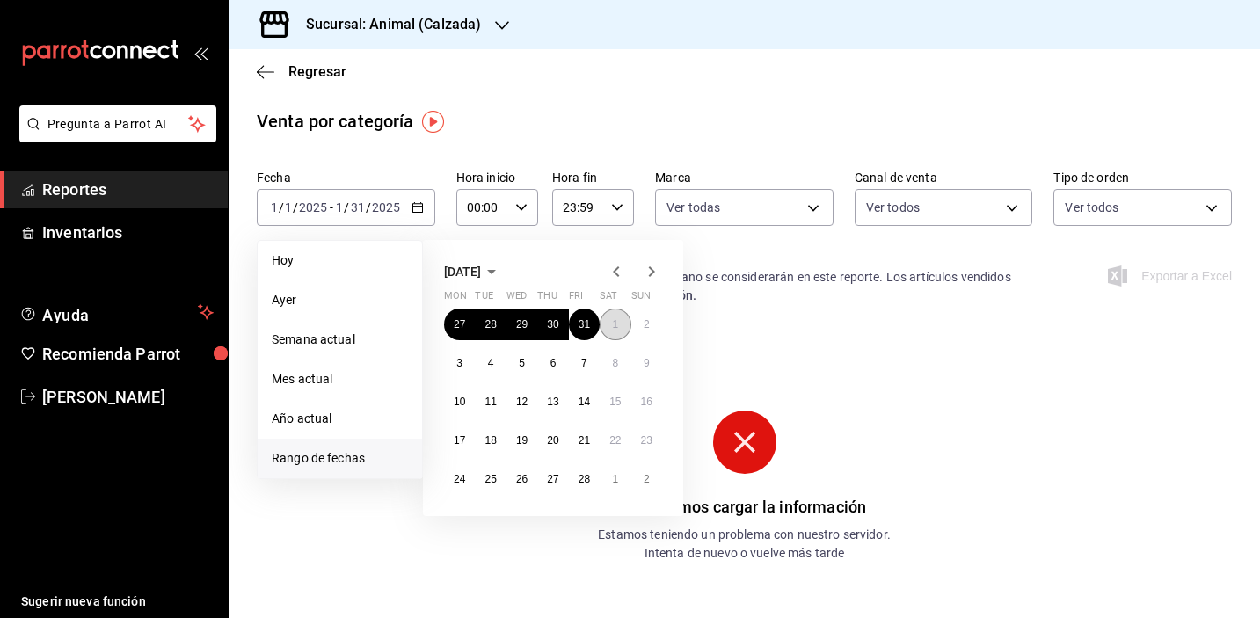
click at [611, 325] on button "1" at bounding box center [615, 325] width 31 height 32
click at [584, 482] on abbr "28" at bounding box center [584, 479] width 11 height 12
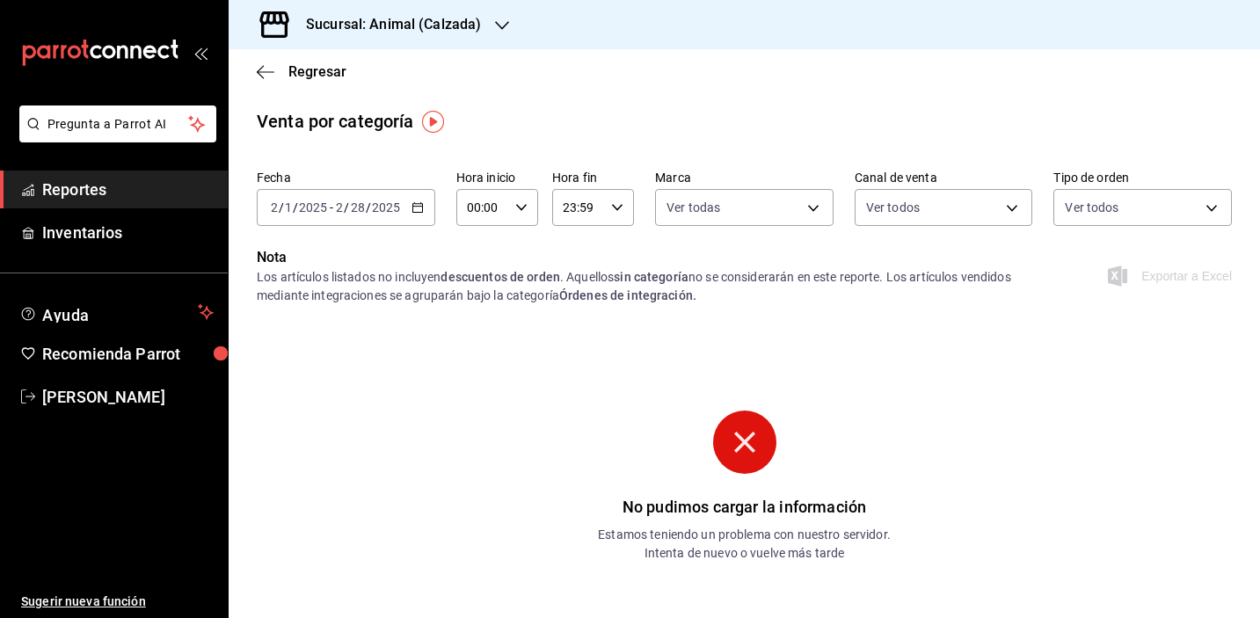
click at [402, 216] on div "2025-02-01 2 / 1 / 2025 - 2025-02-28 2 / 28 / 2025" at bounding box center [346, 207] width 179 height 37
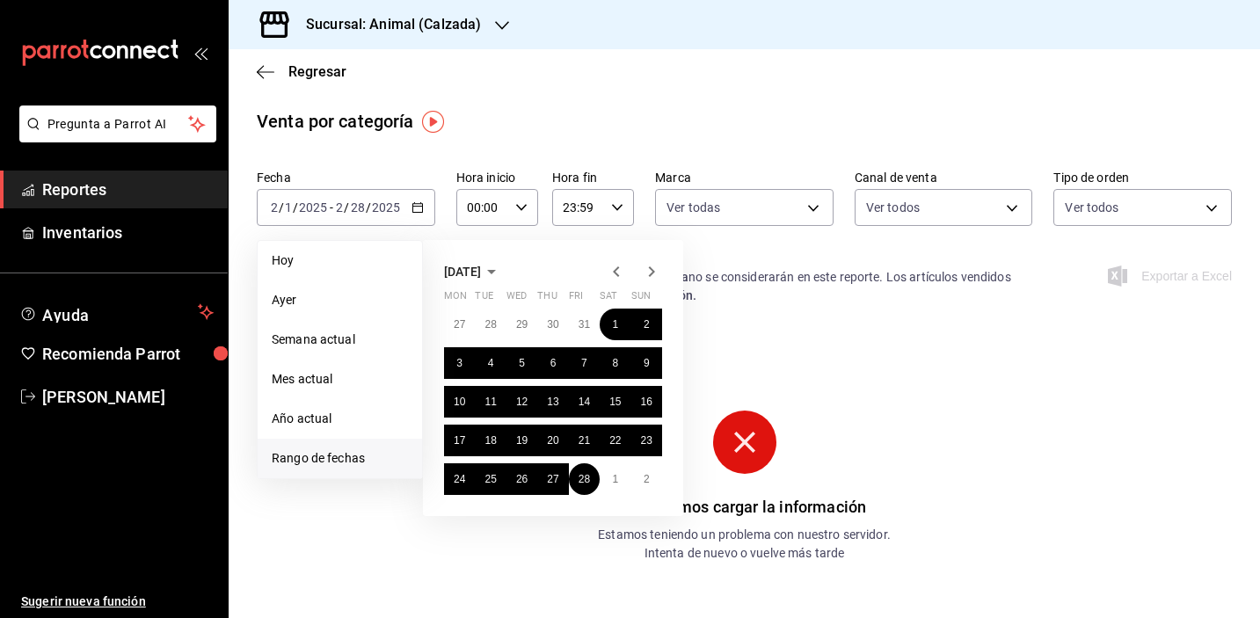
click at [657, 280] on icon "button" at bounding box center [651, 271] width 21 height 21
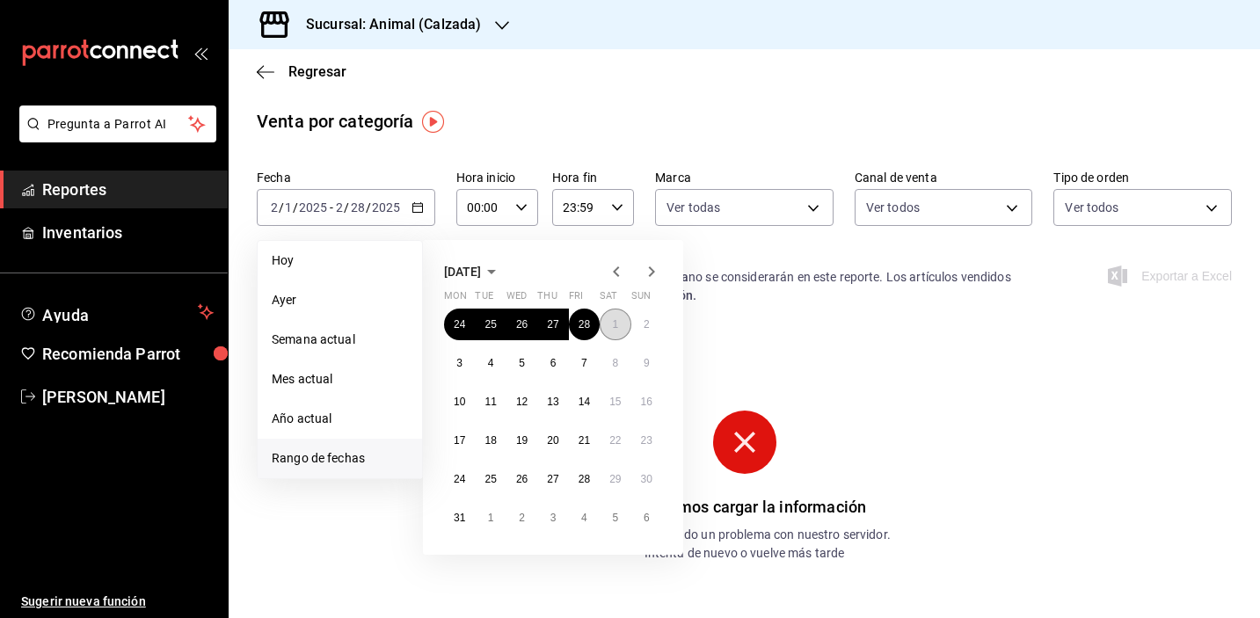
click at [600, 324] on button "1" at bounding box center [615, 325] width 31 height 32
click at [463, 526] on button "31" at bounding box center [459, 518] width 31 height 32
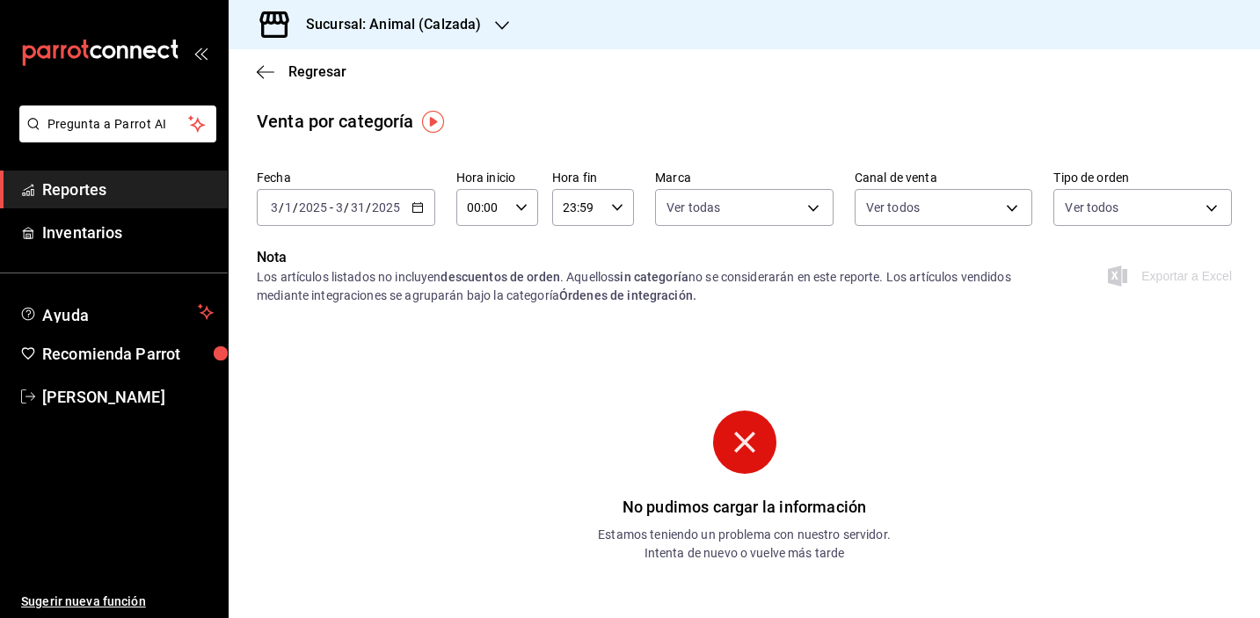
click at [391, 231] on div "Fecha 2025-03-01 3 / 1 / 2025 - 2025-03-31 3 / 31 / 2025 Hora inicio 00:00 Hora…" at bounding box center [744, 205] width 975 height 84
click at [407, 207] on div "2025-03-01 3 / 1 / 2025 - 2025-03-31 3 / 31 / 2025" at bounding box center [346, 207] width 179 height 37
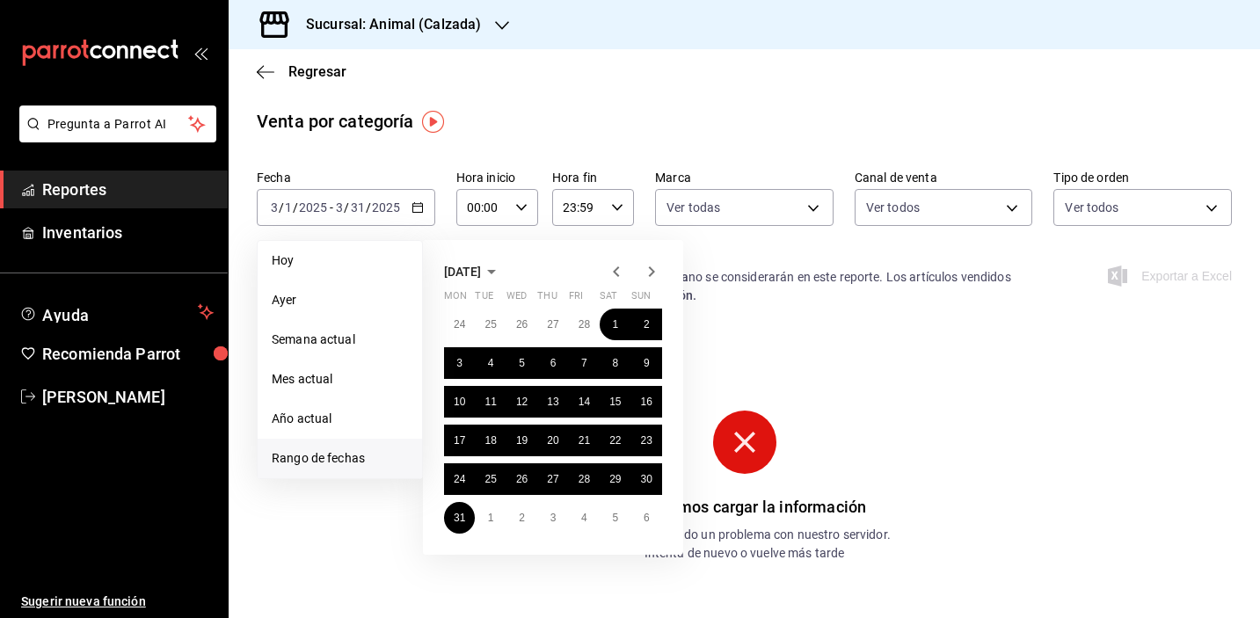
click at [648, 274] on icon "button" at bounding box center [651, 271] width 21 height 21
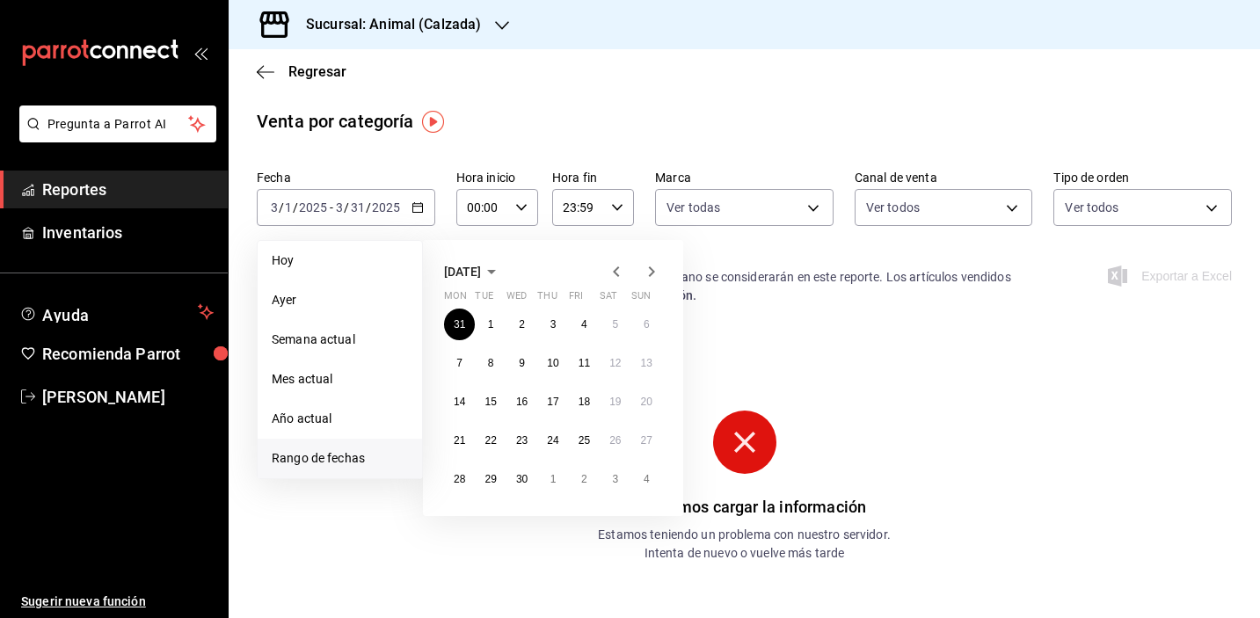
click at [648, 274] on icon "button" at bounding box center [651, 271] width 21 height 21
click at [651, 274] on icon "button" at bounding box center [652, 272] width 6 height 11
click at [588, 322] on button "1" at bounding box center [584, 325] width 31 height 32
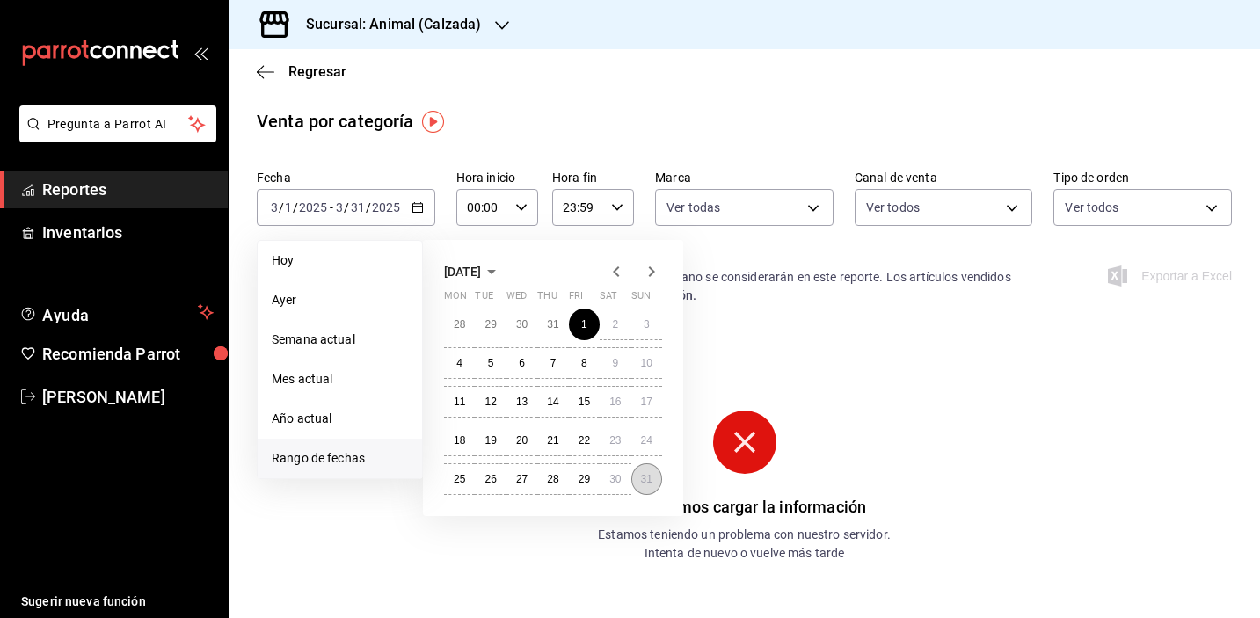
click at [636, 485] on button "31" at bounding box center [647, 480] width 31 height 32
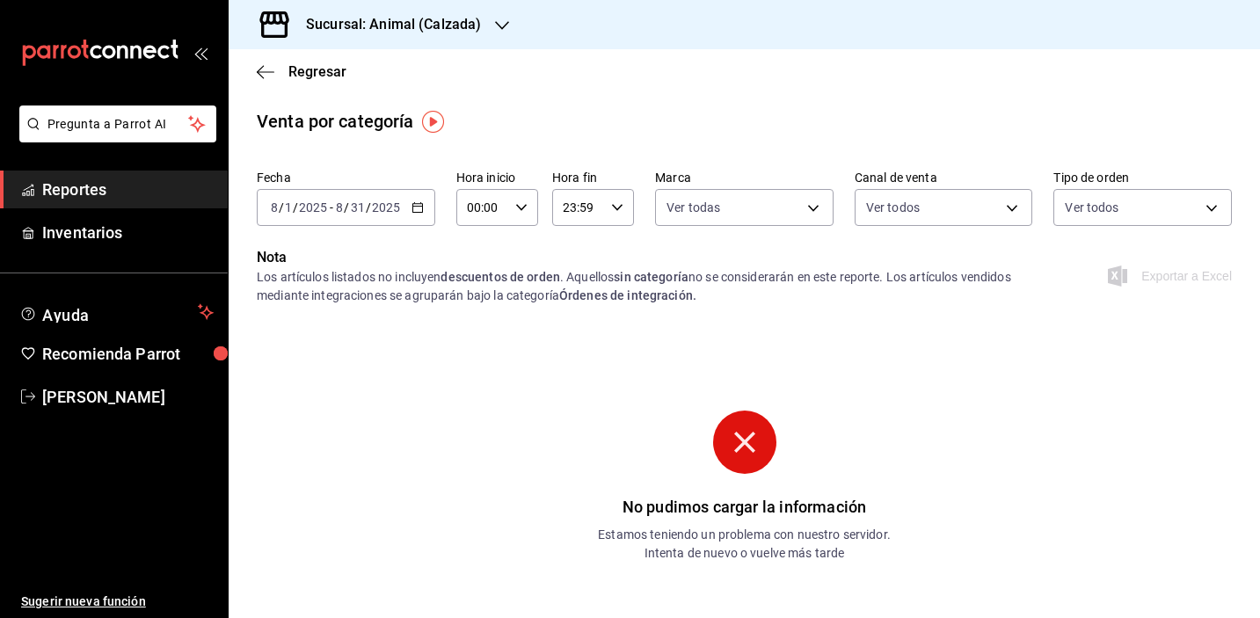
click at [495, 17] on div at bounding box center [502, 25] width 14 height 18
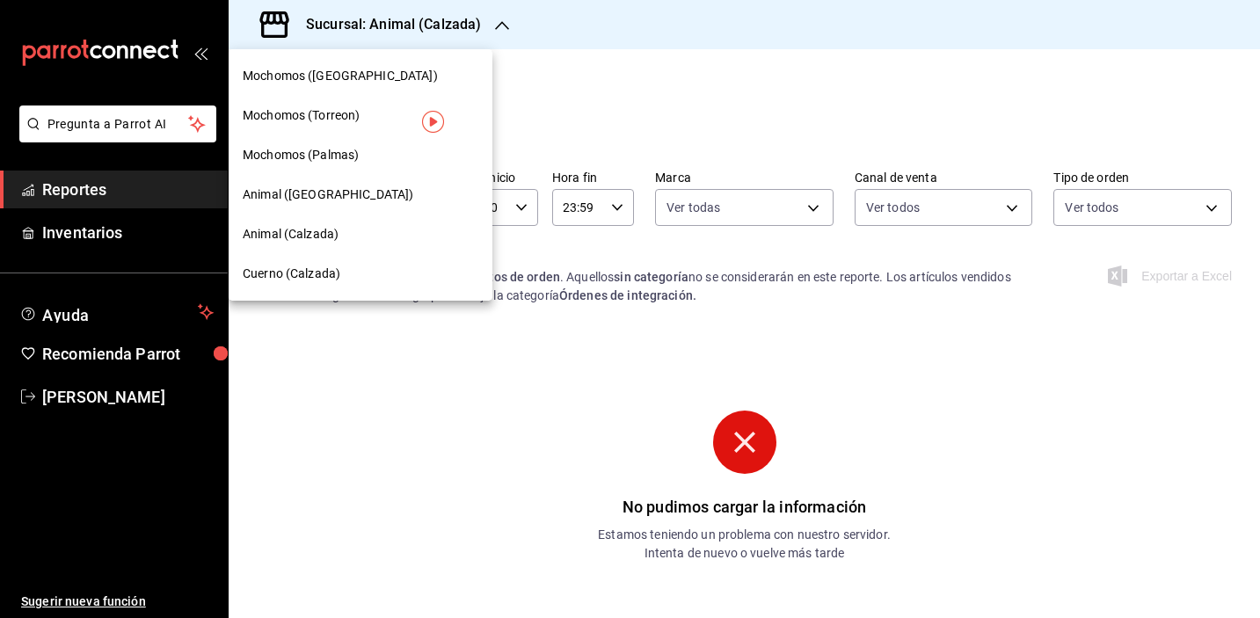
click at [328, 245] on div "Animal (Calzada)" at bounding box center [361, 235] width 264 height 40
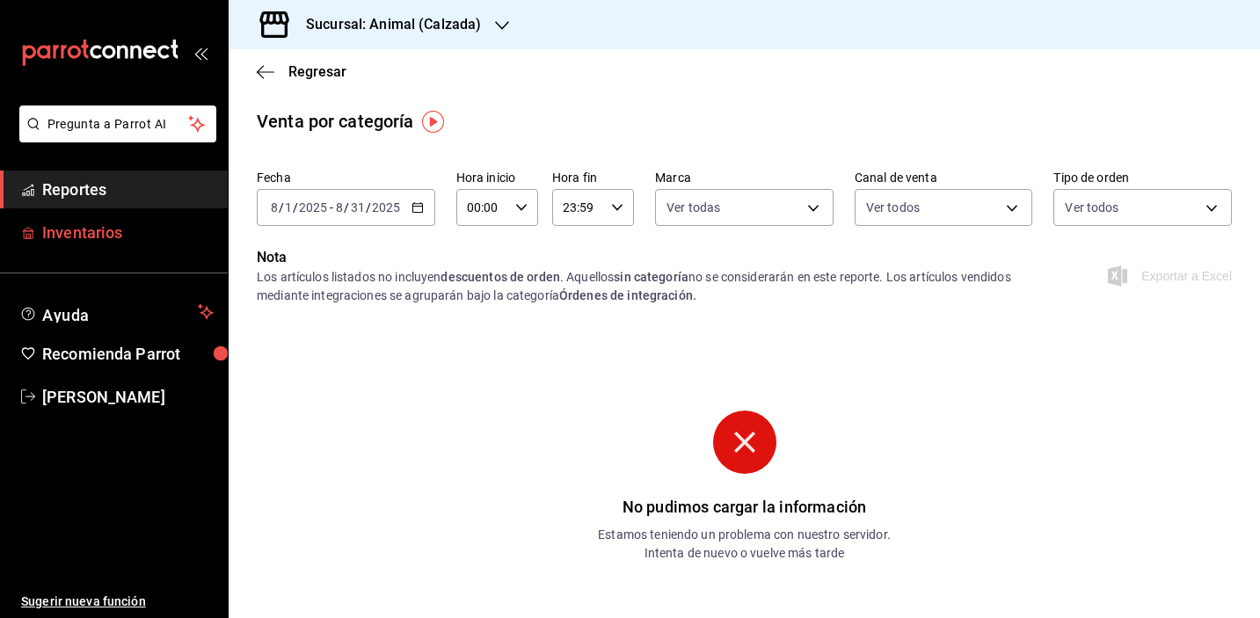
click at [131, 237] on span "Inventarios" at bounding box center [128, 233] width 172 height 24
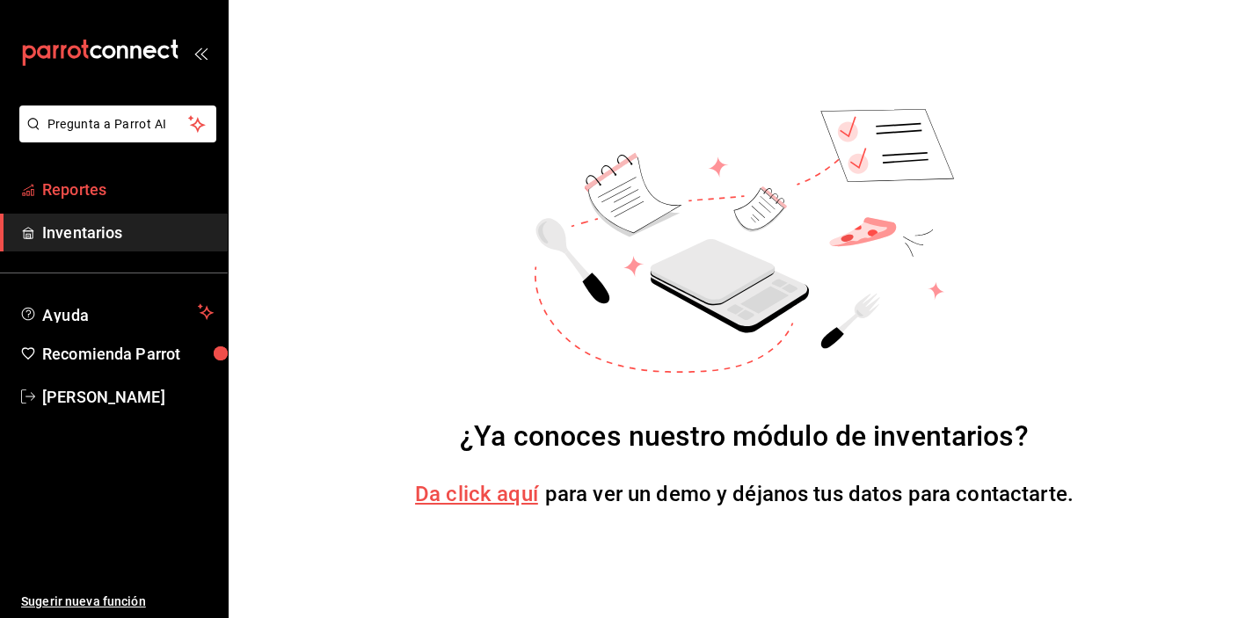
click at [122, 188] on span "Reportes" at bounding box center [128, 190] width 172 height 24
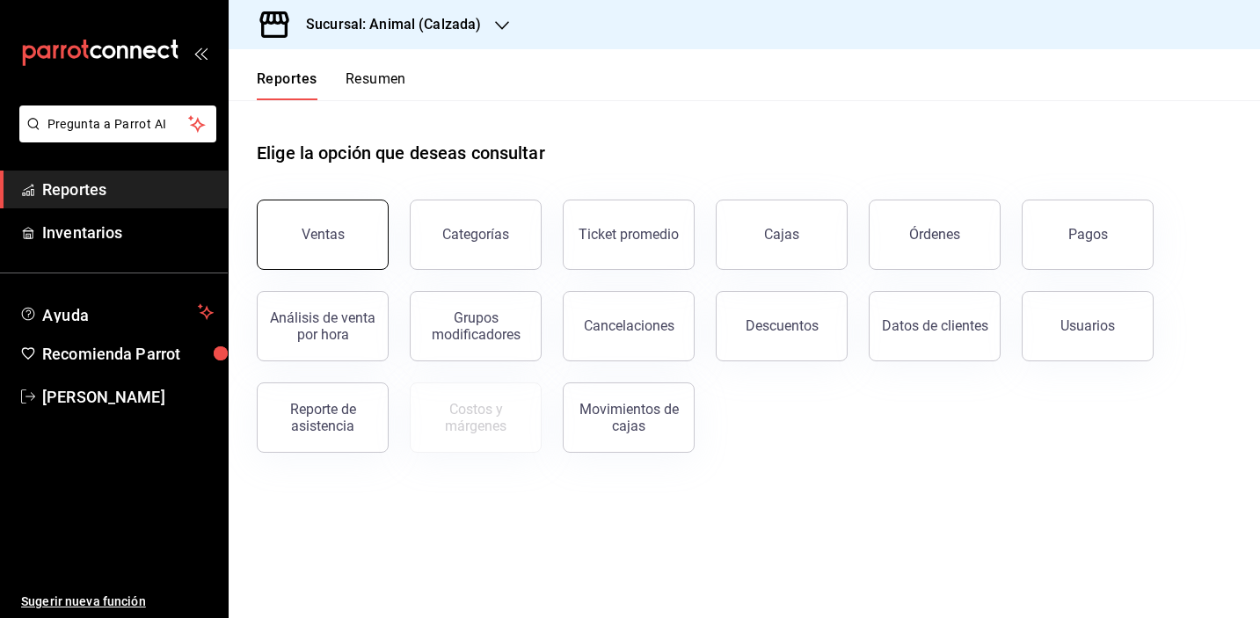
click at [334, 253] on button "Ventas" at bounding box center [323, 235] width 132 height 70
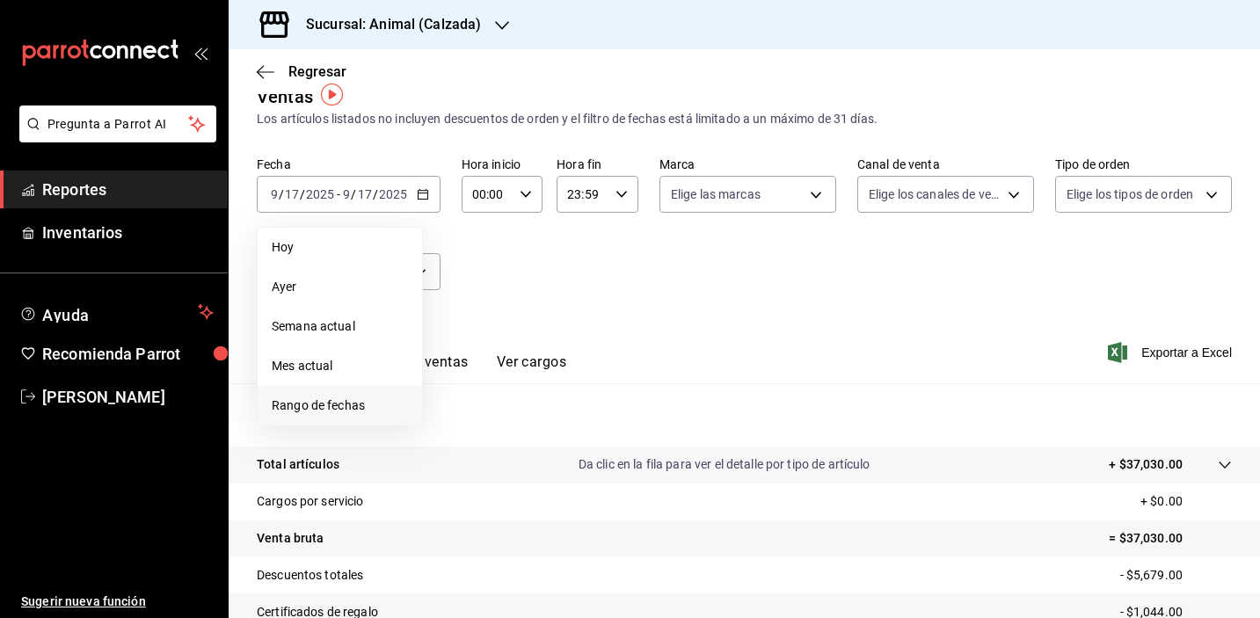
scroll to position [36, 0]
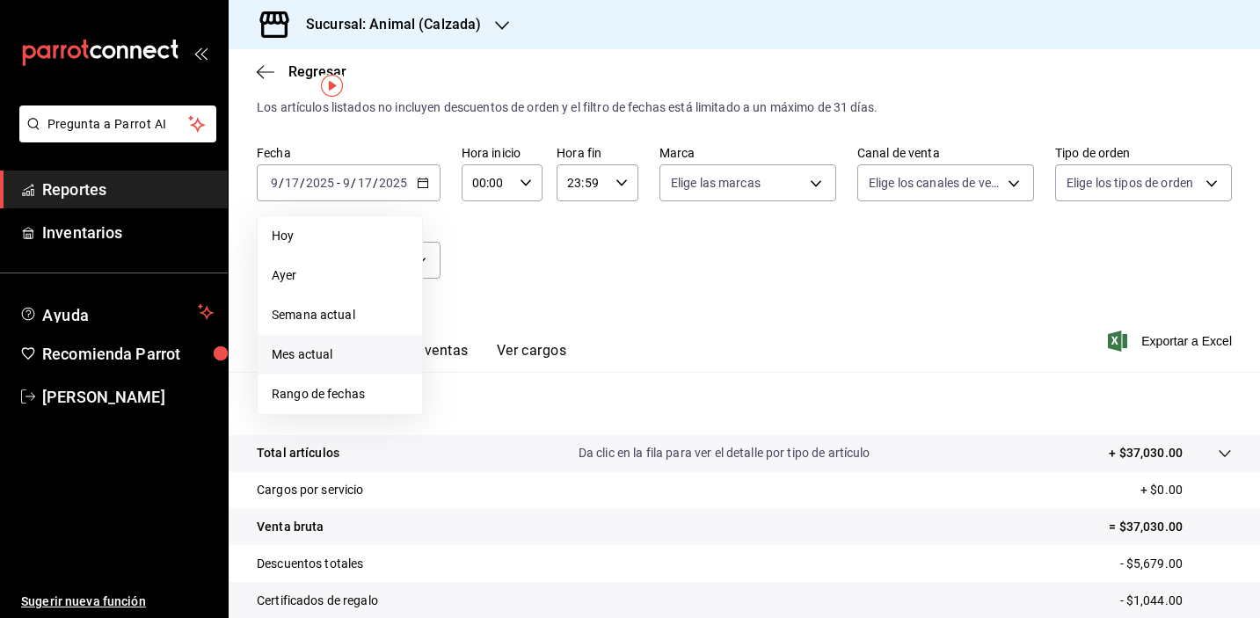
click at [347, 362] on span "Mes actual" at bounding box center [340, 355] width 136 height 18
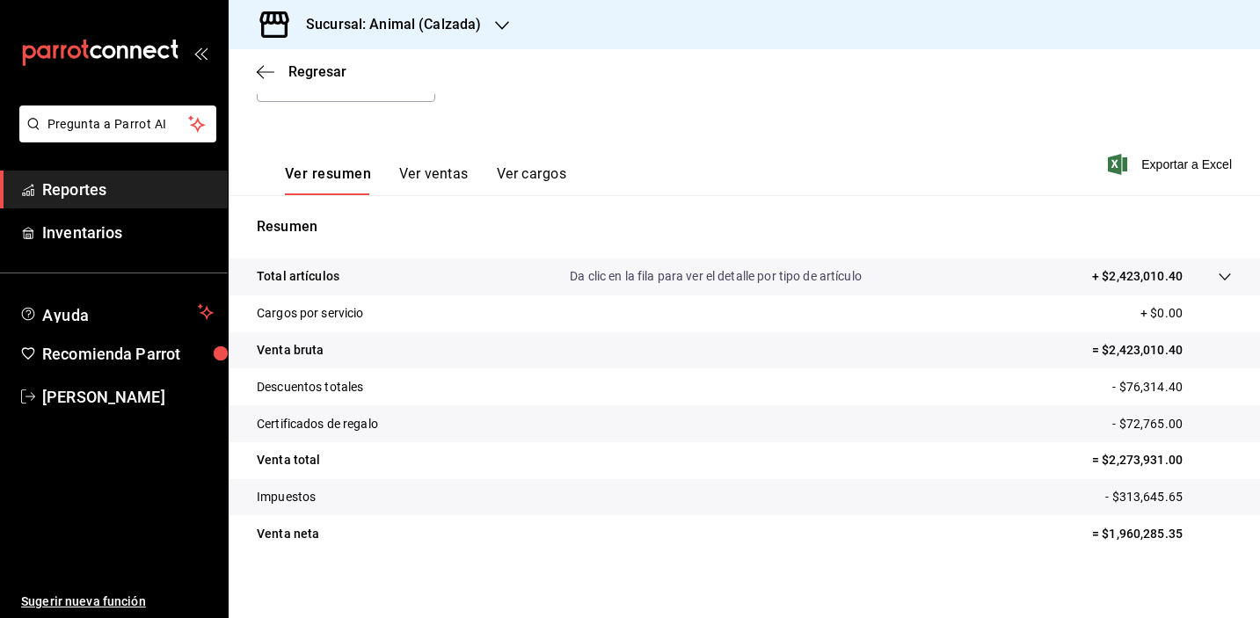
scroll to position [224, 0]
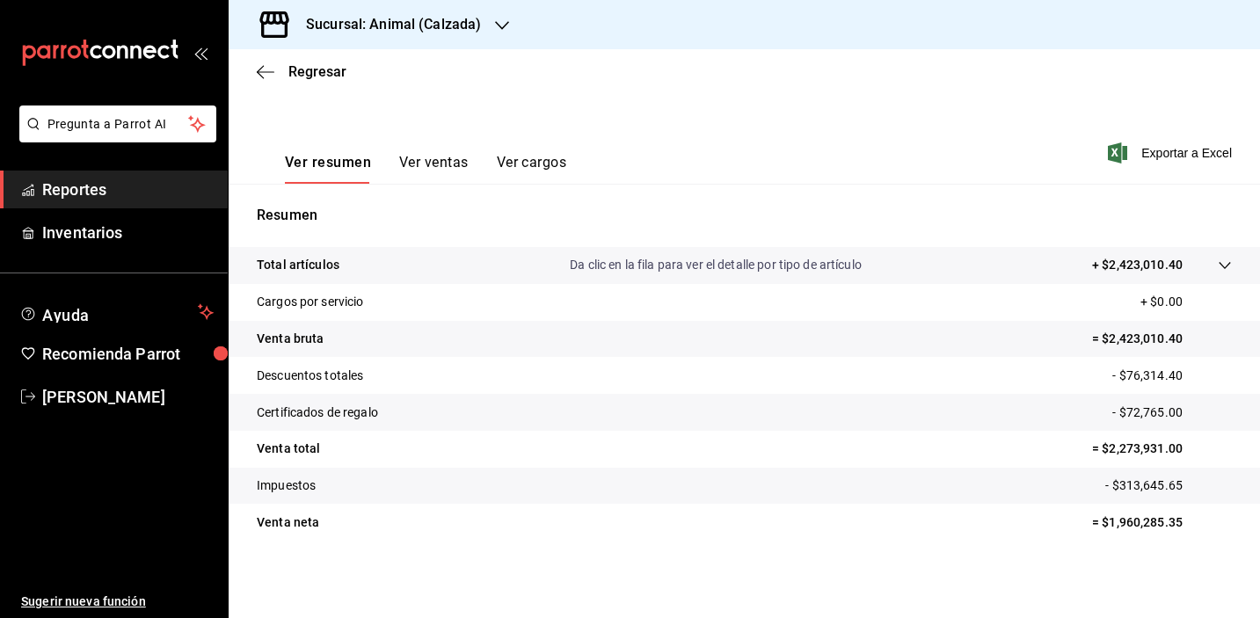
click at [413, 166] on button "Ver ventas" at bounding box center [433, 169] width 69 height 30
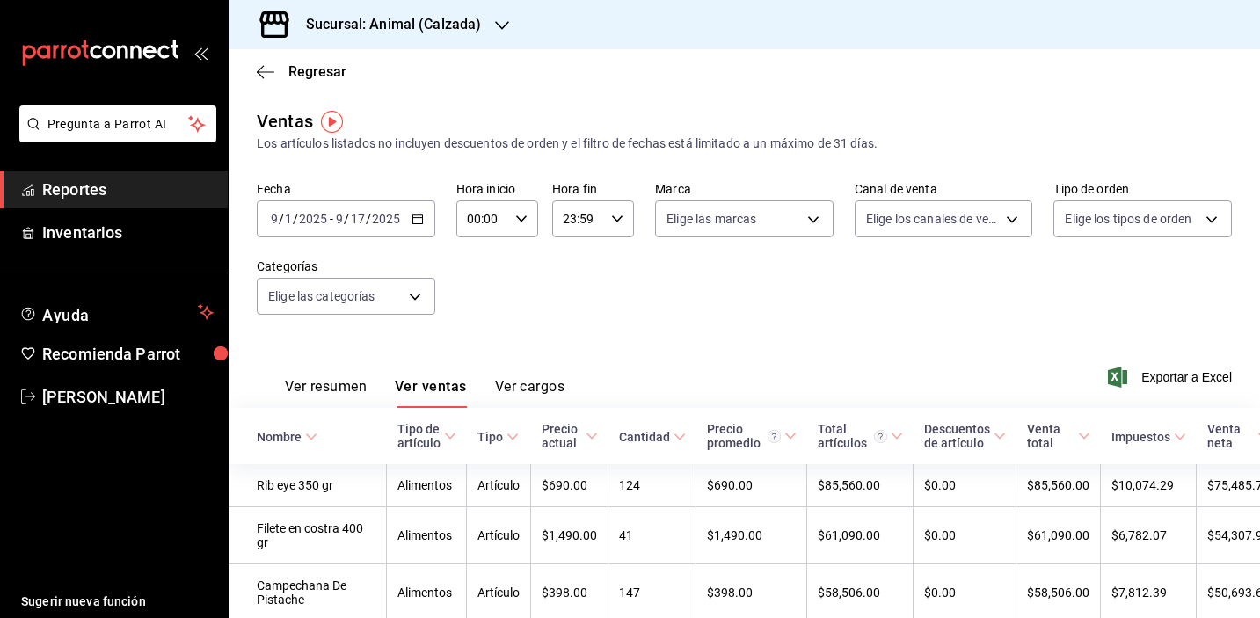
click at [424, 209] on div "2025-09-01 9 / 1 / 2025 - 2025-09-17 9 / 17 / 2025" at bounding box center [346, 219] width 179 height 37
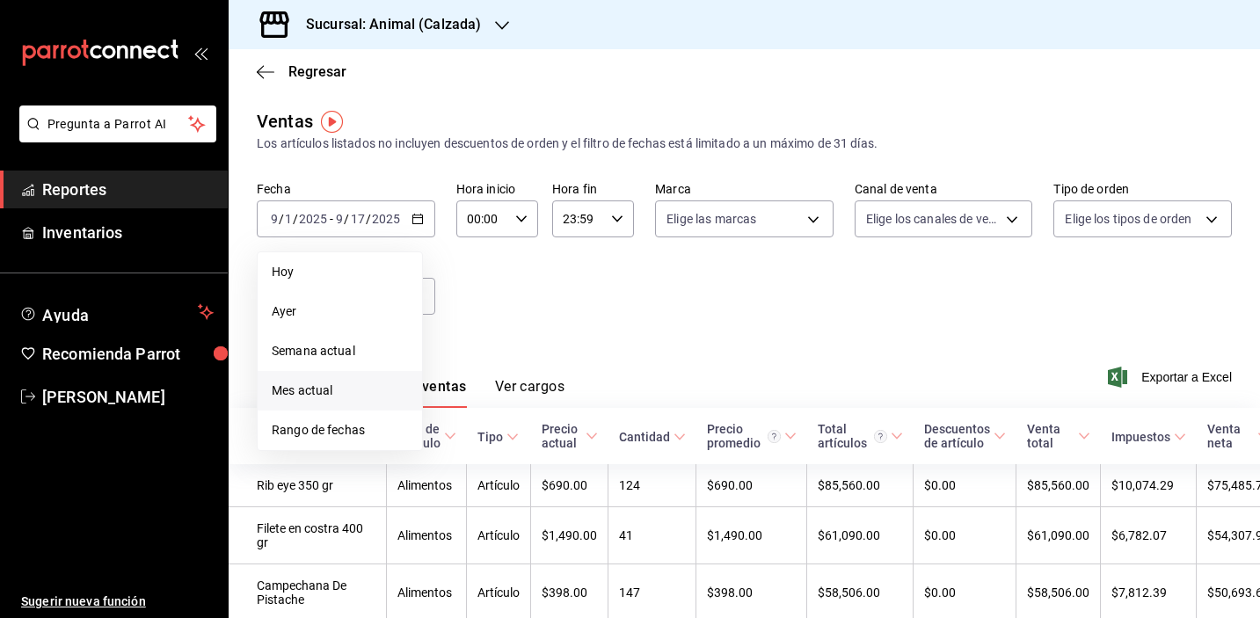
click at [493, 300] on div "Fecha 2025-09-01 9 / 1 / 2025 - 2025-09-17 9 / 17 / 2025 Hoy Ayer Semana actual…" at bounding box center [744, 258] width 975 height 155
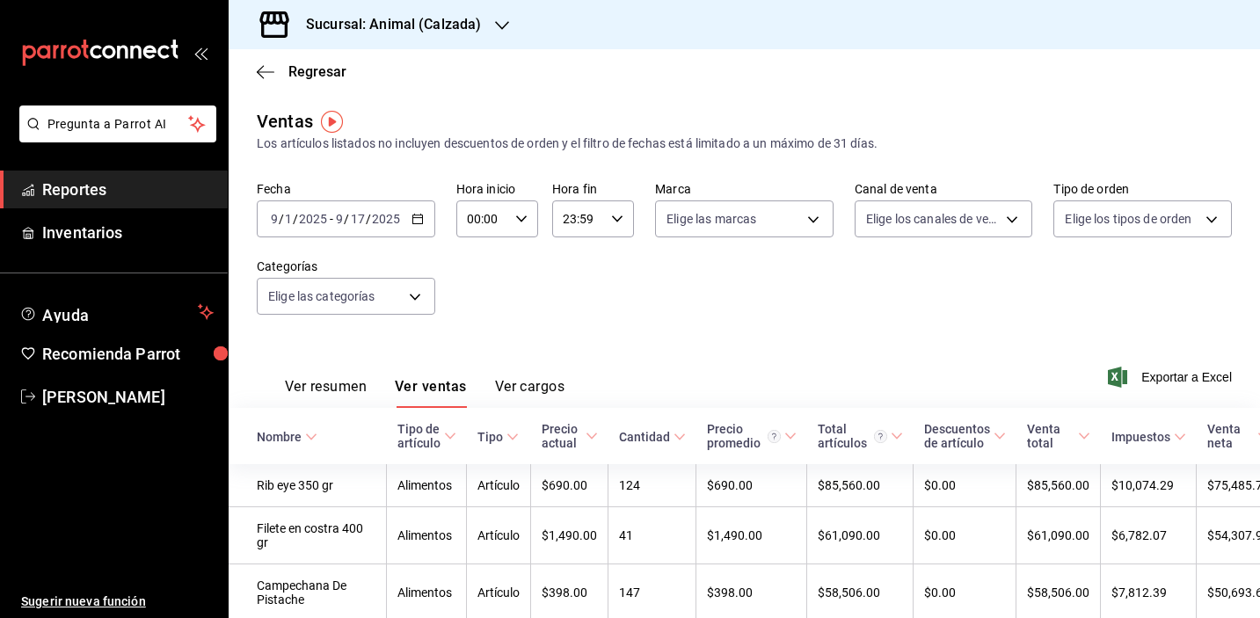
click at [413, 213] on icon "button" at bounding box center [418, 219] width 12 height 12
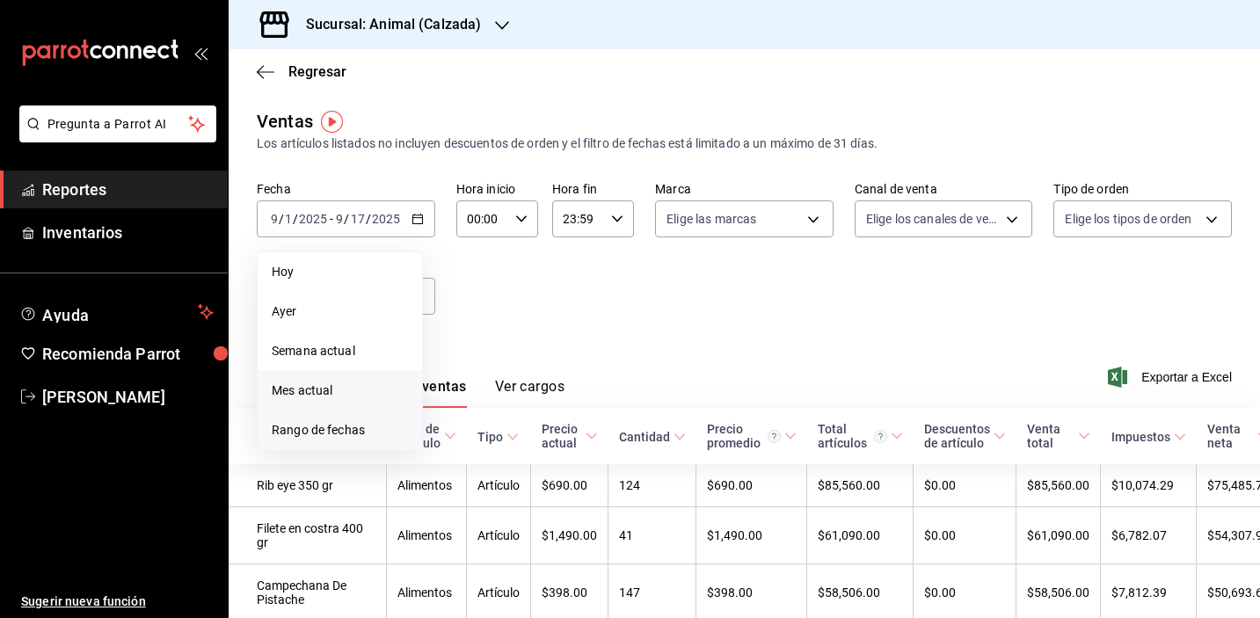
click at [343, 429] on span "Rango de fechas" at bounding box center [340, 430] width 136 height 18
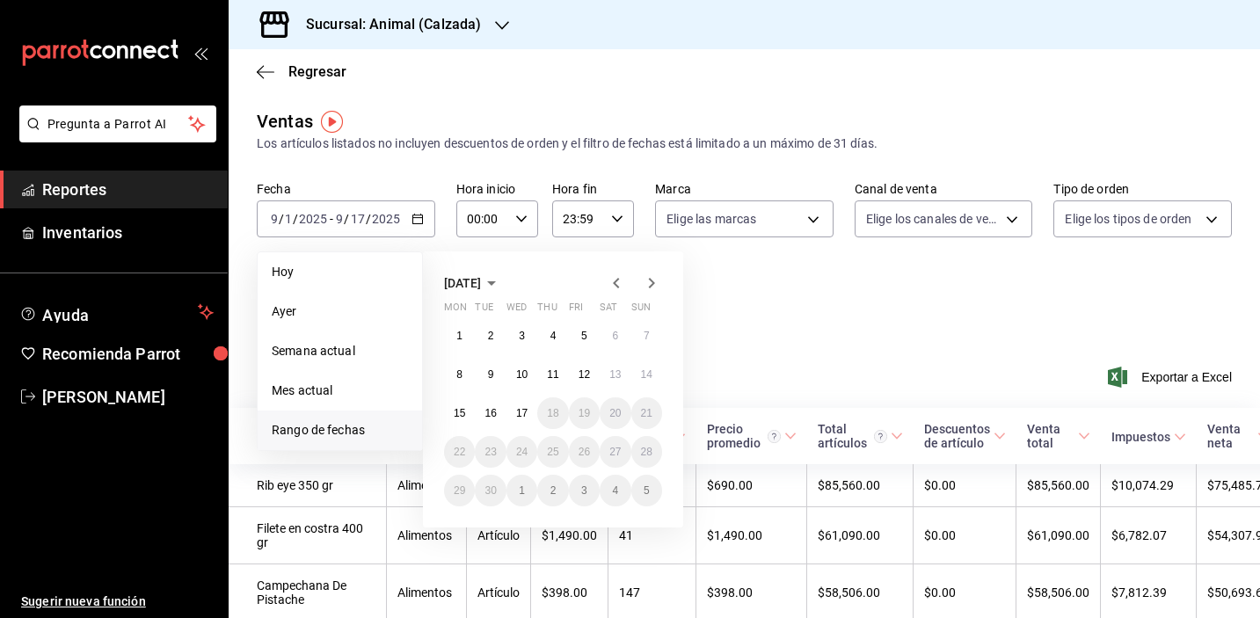
click at [612, 283] on icon "button" at bounding box center [616, 283] width 21 height 21
click at [502, 285] on icon "button" at bounding box center [491, 283] width 21 height 21
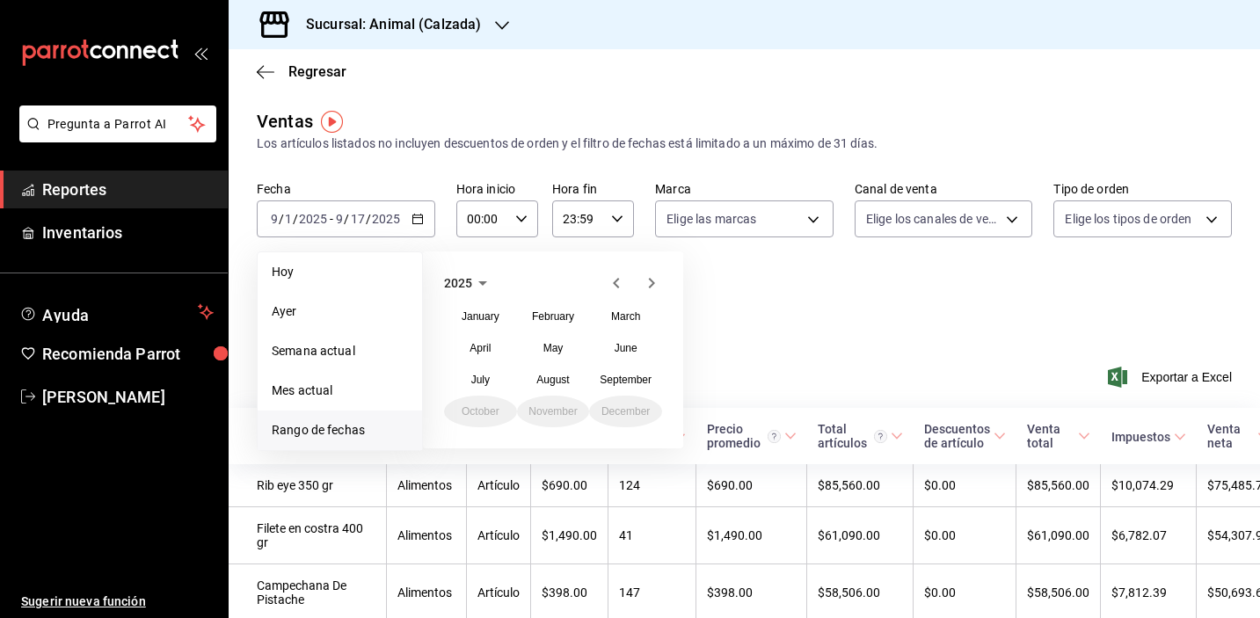
click at [477, 288] on icon "button" at bounding box center [482, 283] width 21 height 21
click at [486, 347] on button "2024" at bounding box center [480, 348] width 73 height 32
click at [608, 385] on button "September" at bounding box center [625, 380] width 73 height 32
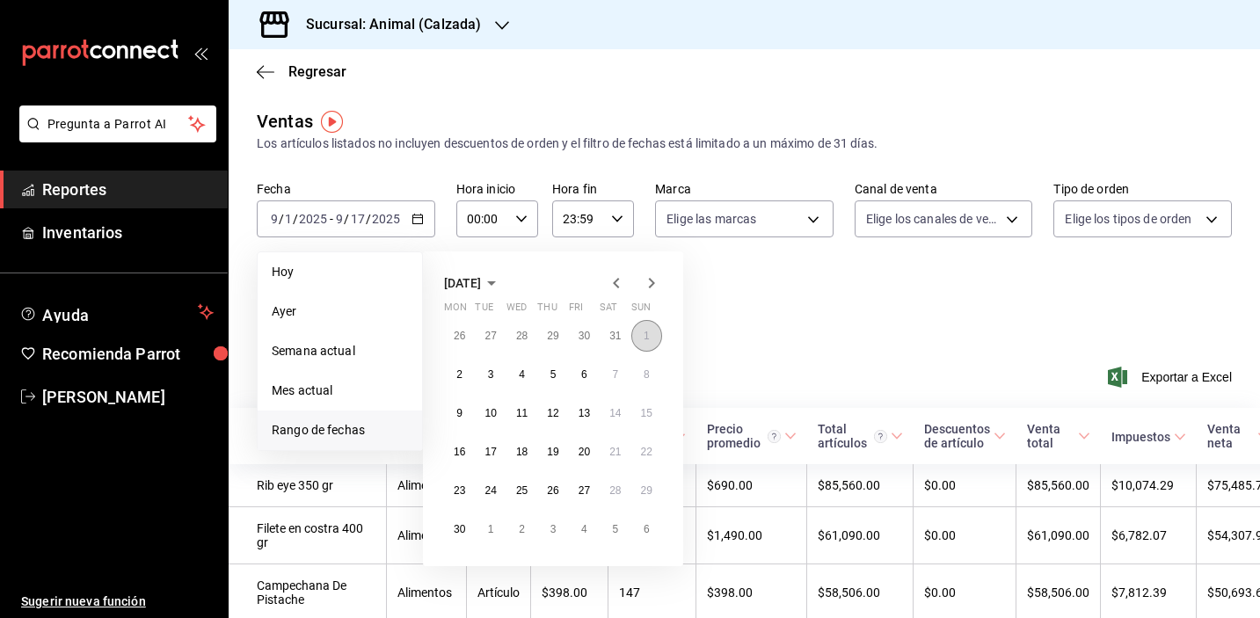
click at [646, 334] on abbr "1" at bounding box center [647, 336] width 6 height 12
click at [463, 522] on button "30" at bounding box center [459, 530] width 31 height 32
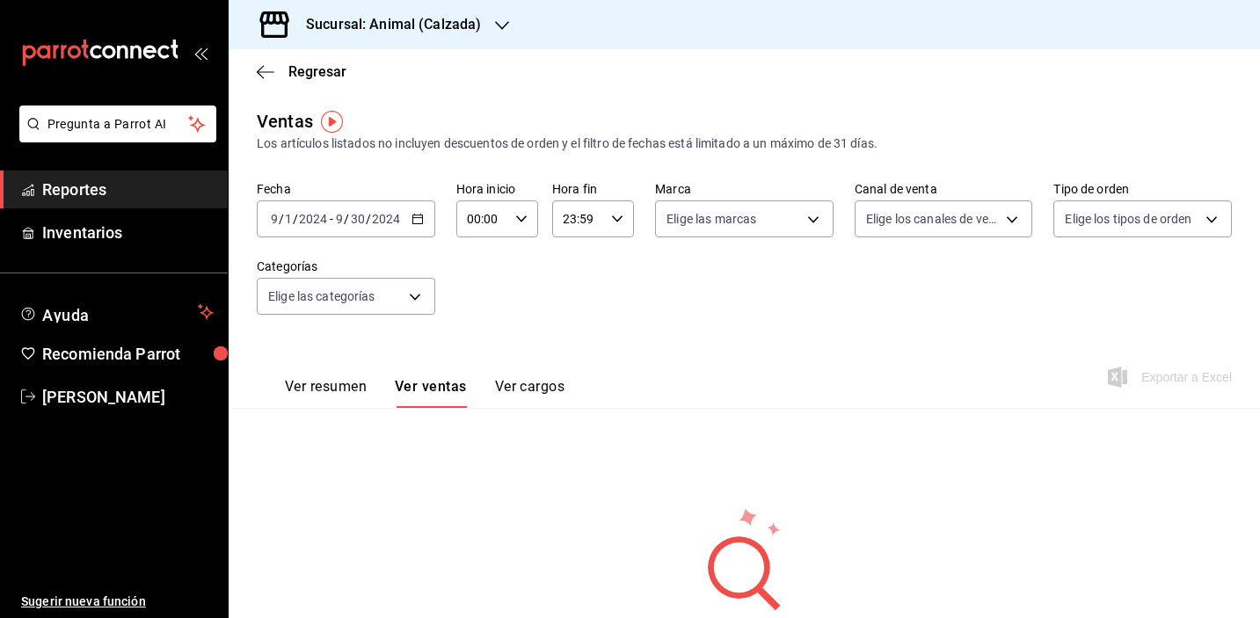
click at [418, 210] on div "2024-09-01 9 / 1 / 2024 - 2024-09-30 9 / 30 / 2024" at bounding box center [346, 219] width 179 height 37
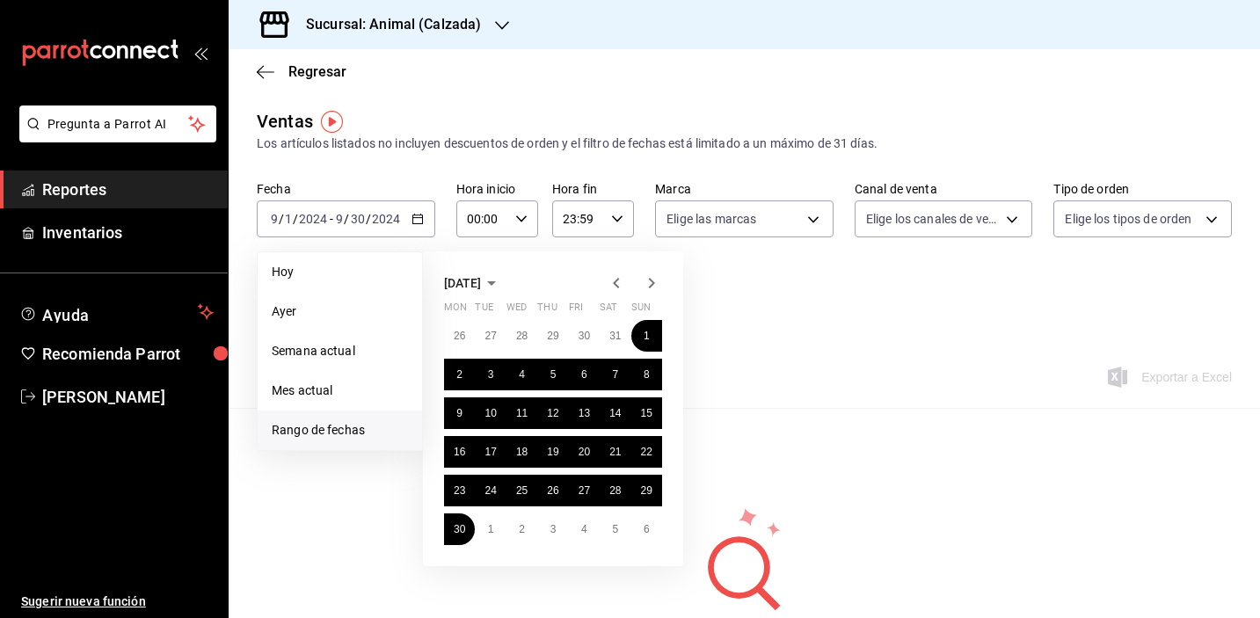
click at [646, 289] on icon "button" at bounding box center [651, 283] width 21 height 21
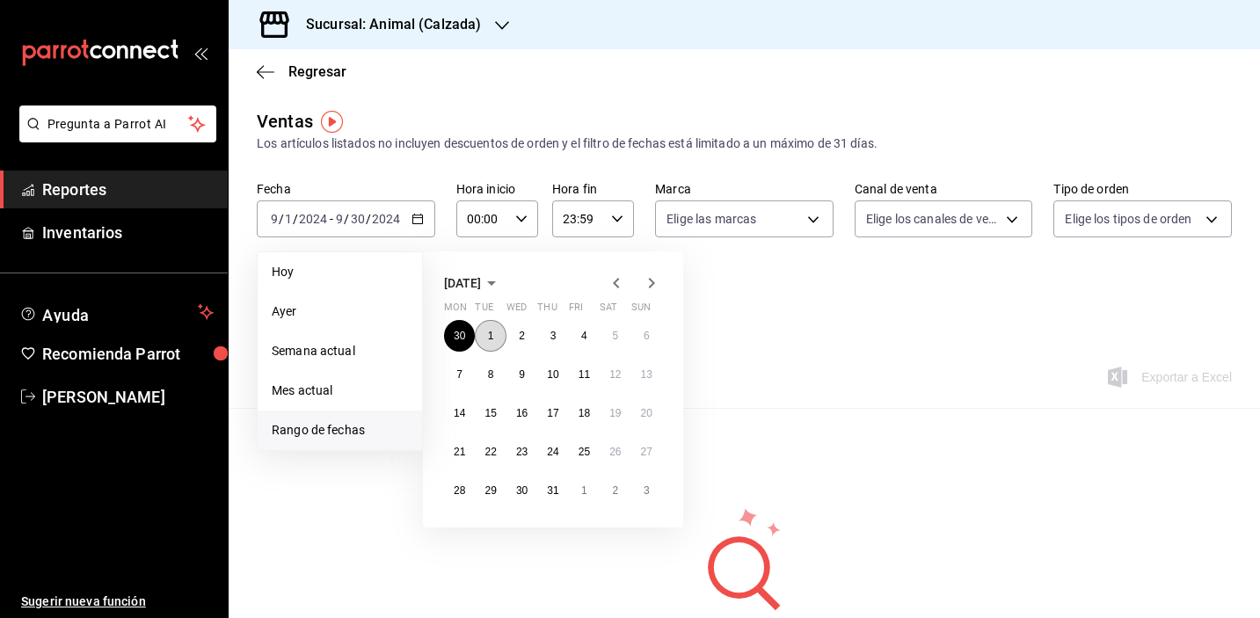
click at [483, 340] on button "1" at bounding box center [490, 336] width 31 height 32
click at [542, 494] on button "31" at bounding box center [552, 491] width 31 height 32
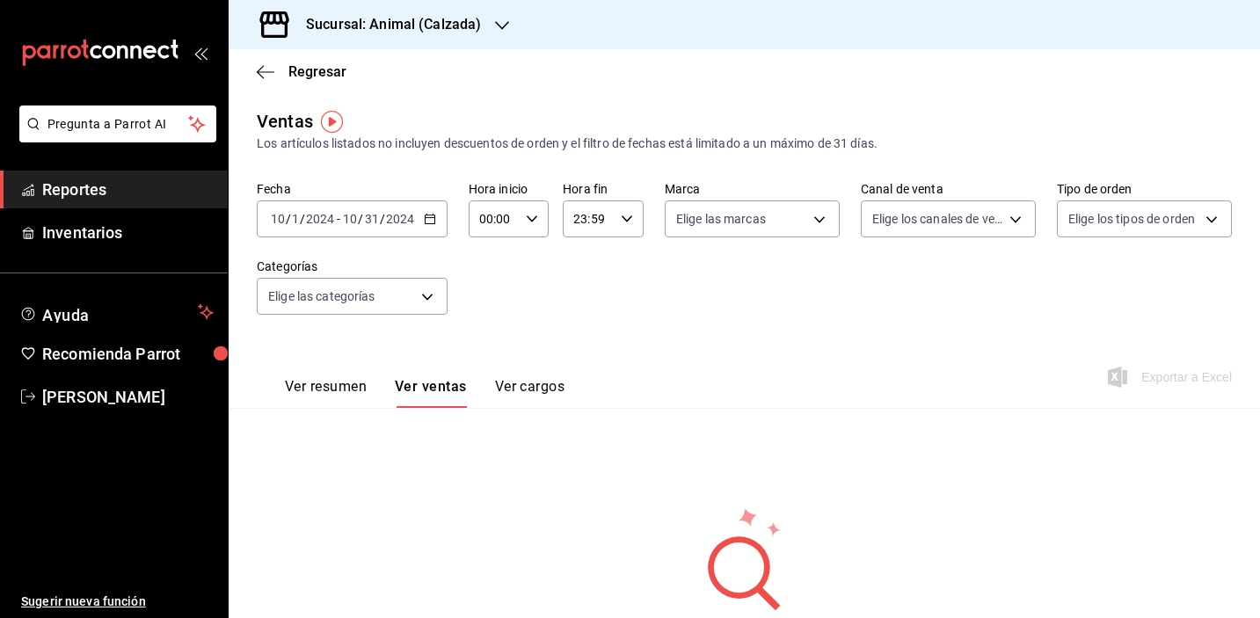
click at [418, 221] on div "2024-10-01 10 / 1 / 2024 - 2024-10-31 10 / 31 / 2024" at bounding box center [352, 219] width 191 height 37
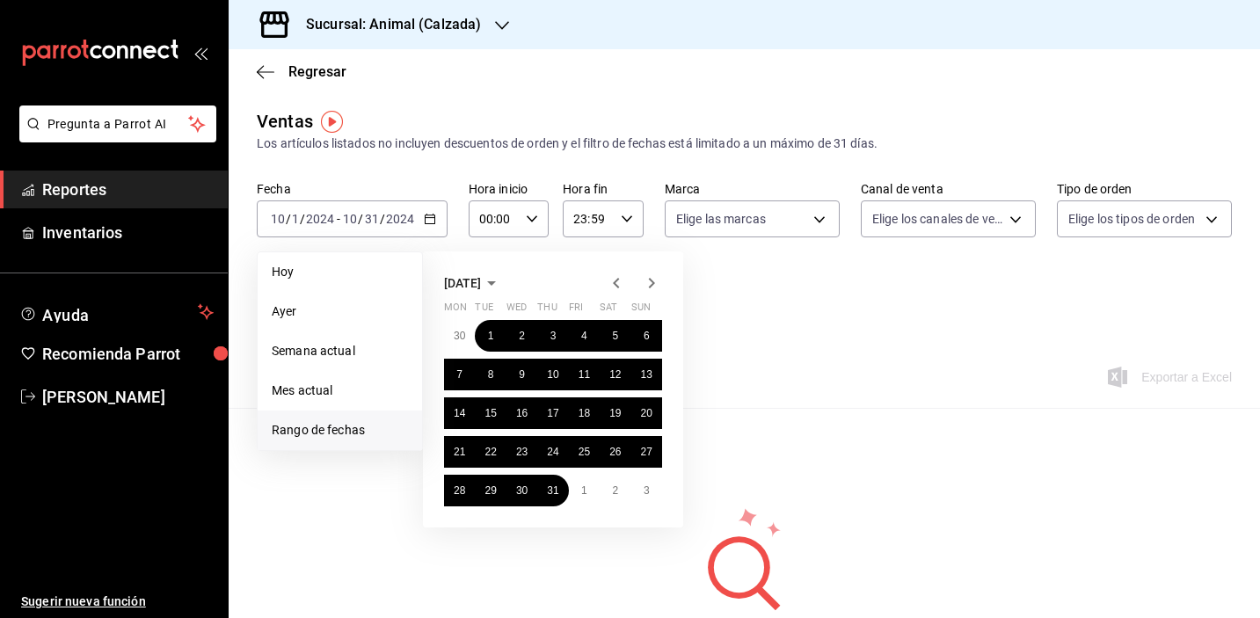
click at [654, 286] on icon "button" at bounding box center [651, 283] width 21 height 21
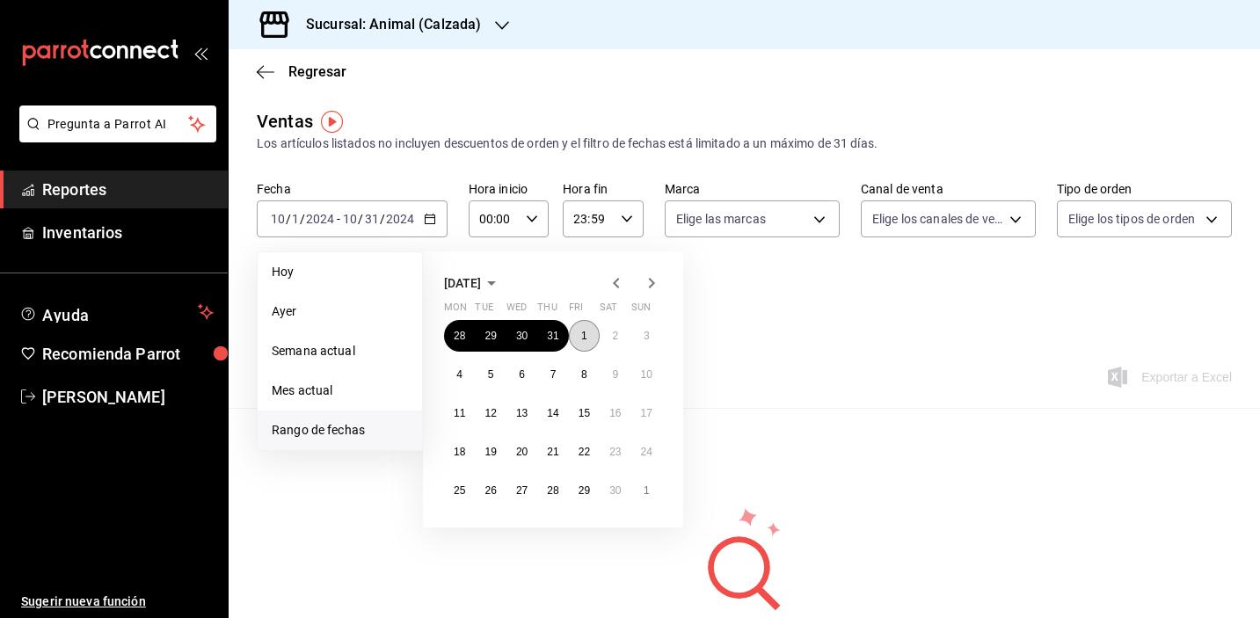
click at [586, 334] on abbr "1" at bounding box center [584, 336] width 6 height 12
click at [582, 492] on abbr "29" at bounding box center [584, 491] width 11 height 12
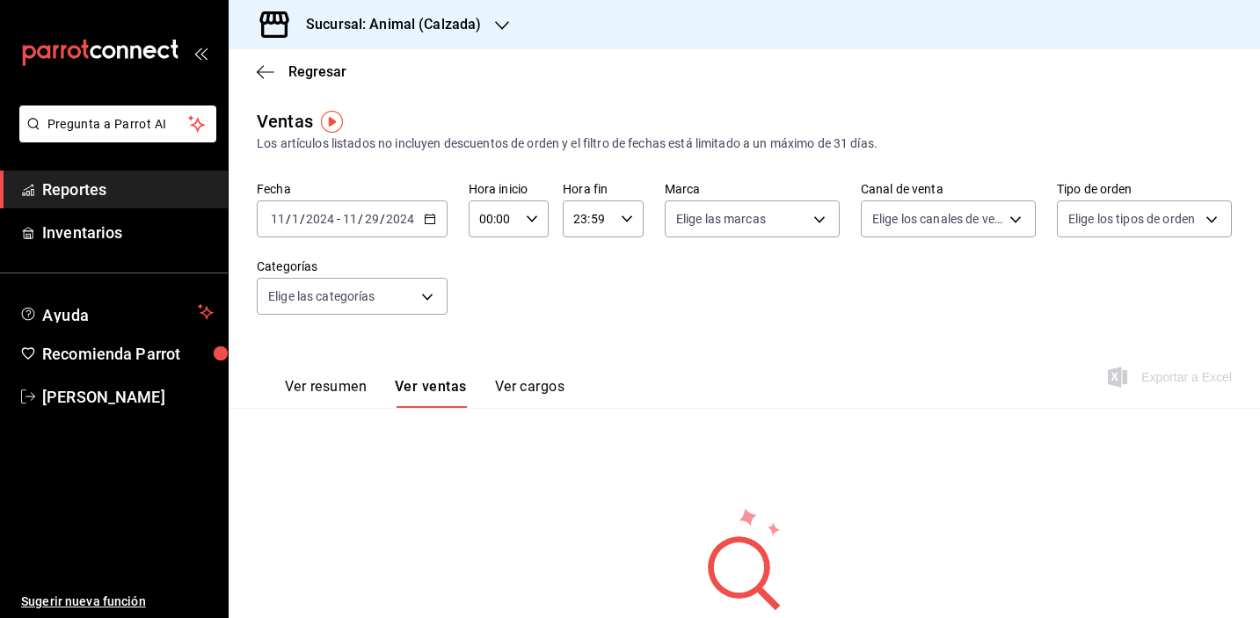
click at [424, 213] on icon "button" at bounding box center [430, 219] width 12 height 12
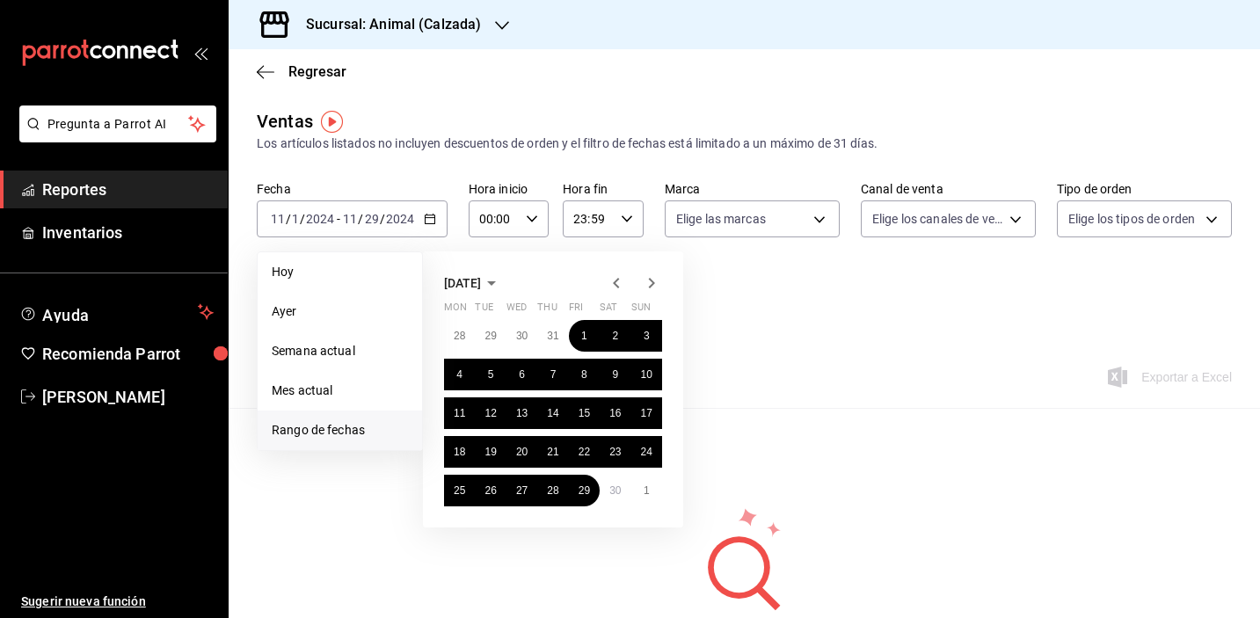
click at [651, 289] on icon "button" at bounding box center [651, 283] width 21 height 21
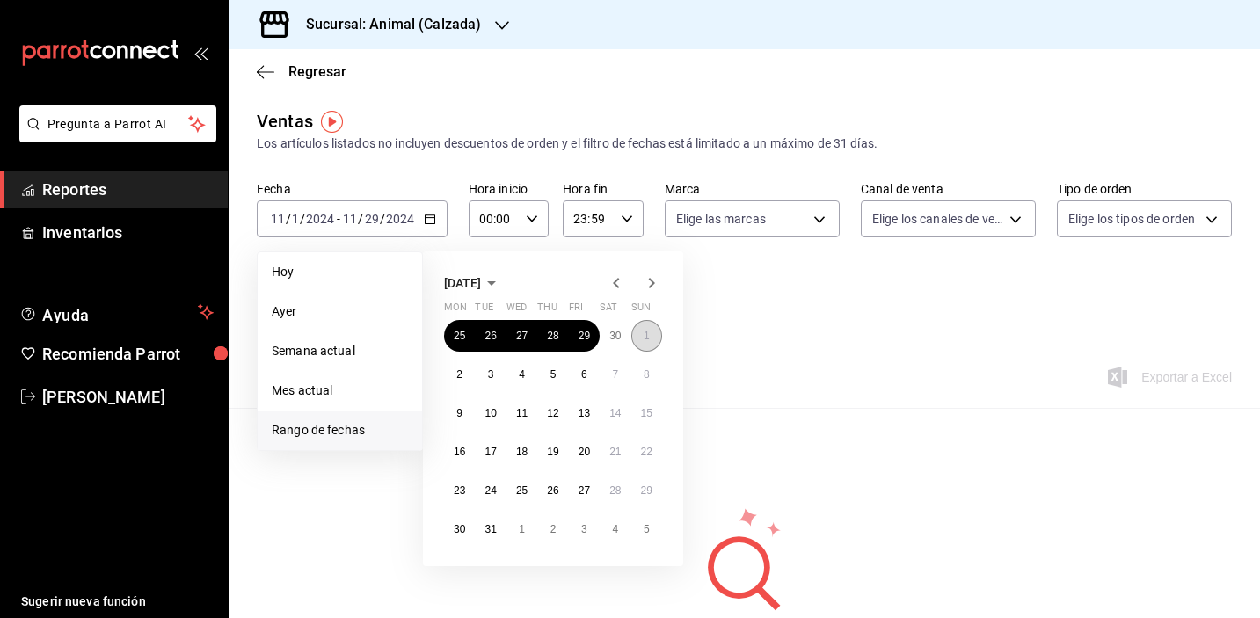
click at [646, 340] on abbr "1" at bounding box center [647, 336] width 6 height 12
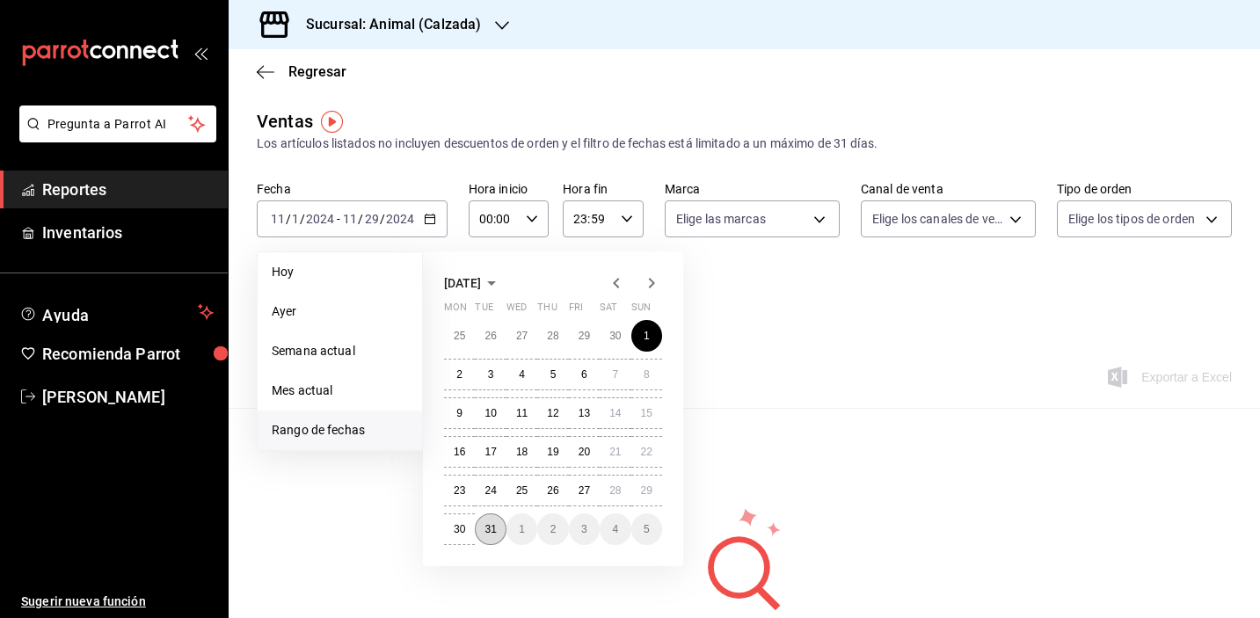
click at [490, 525] on abbr "31" at bounding box center [490, 529] width 11 height 12
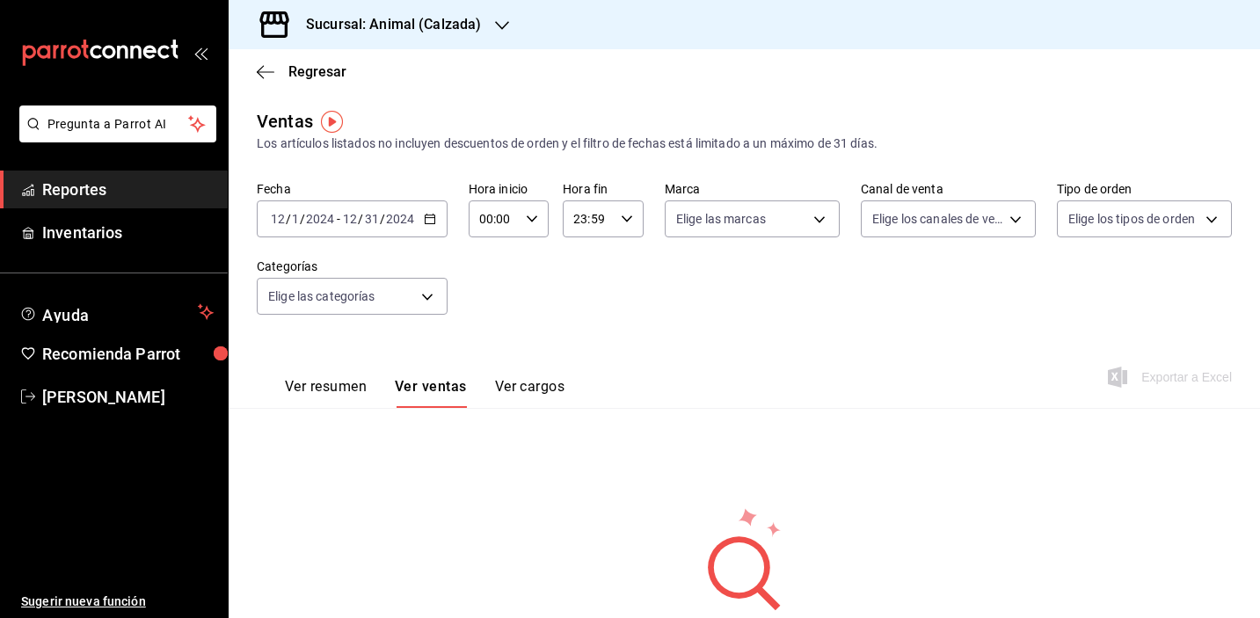
click at [431, 215] on icon "button" at bounding box center [430, 219] width 12 height 12
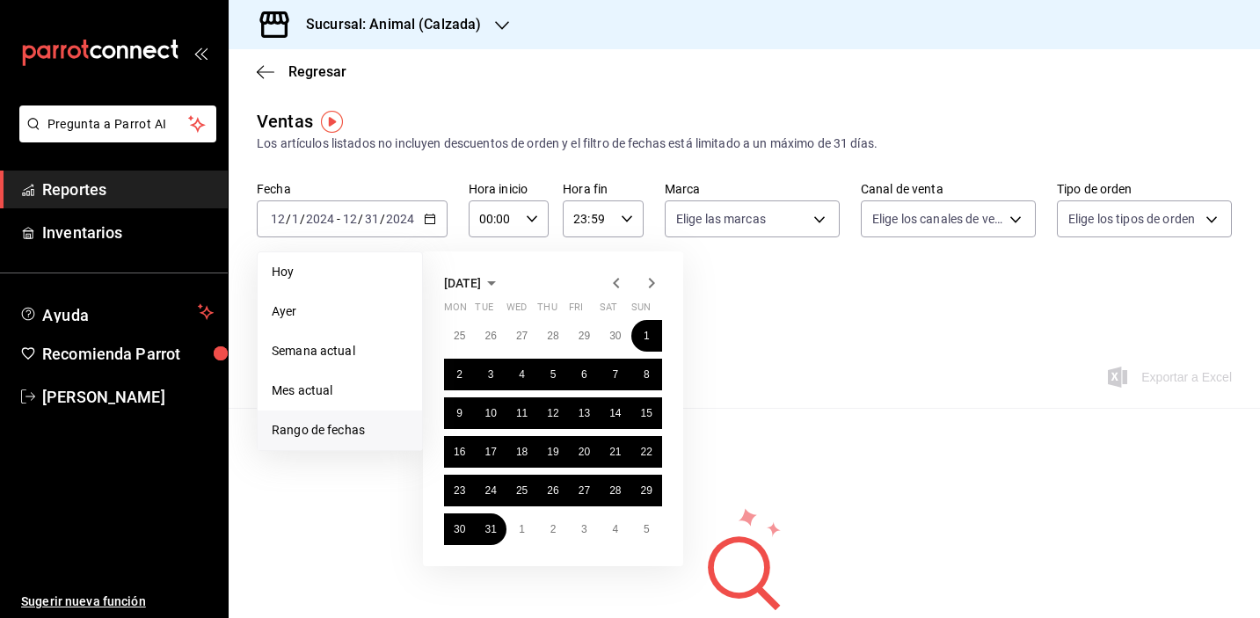
click at [658, 289] on icon "button" at bounding box center [651, 283] width 21 height 21
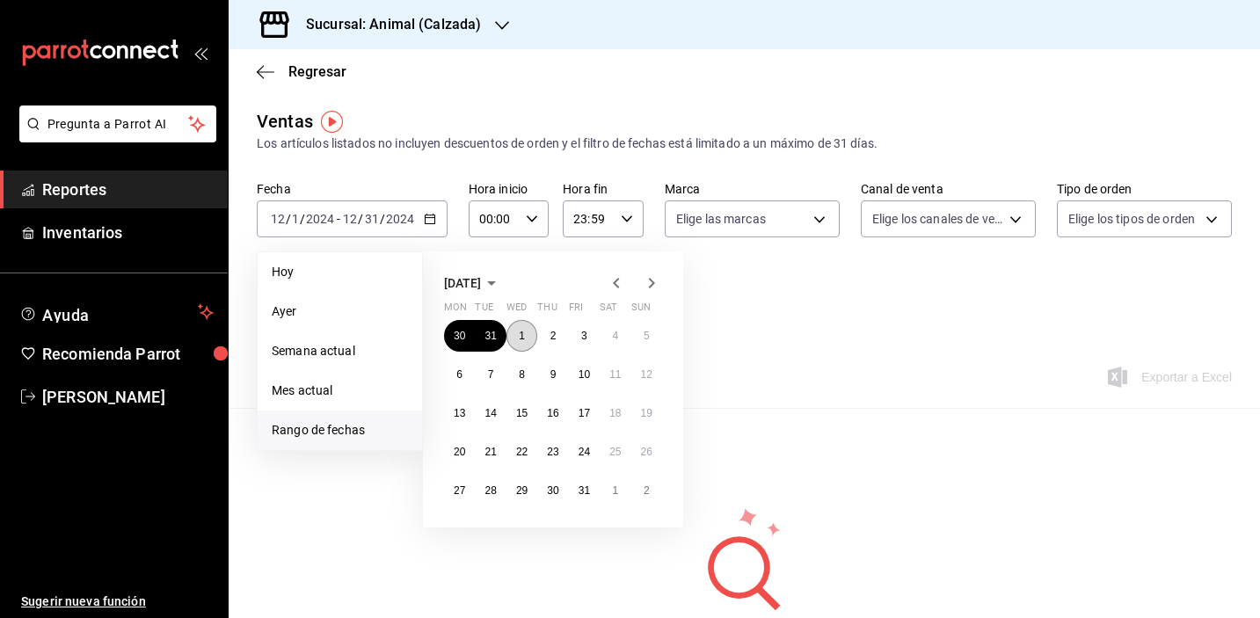
click at [528, 338] on button "1" at bounding box center [522, 336] width 31 height 32
click at [576, 486] on button "31" at bounding box center [584, 491] width 31 height 32
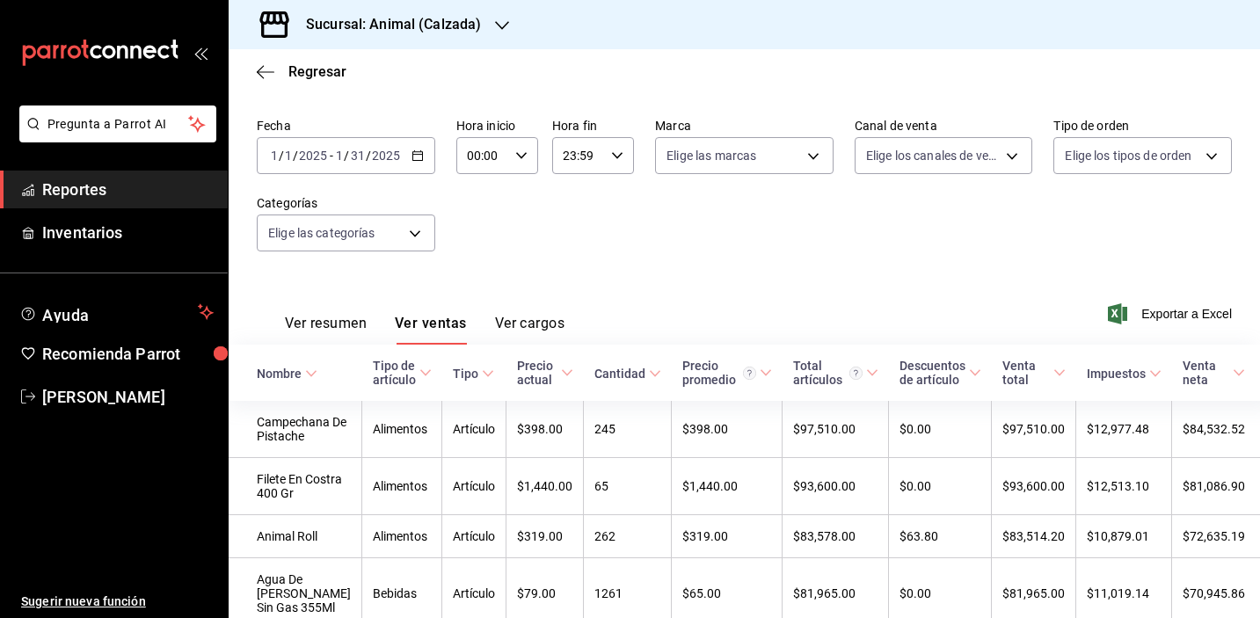
scroll to position [58, 0]
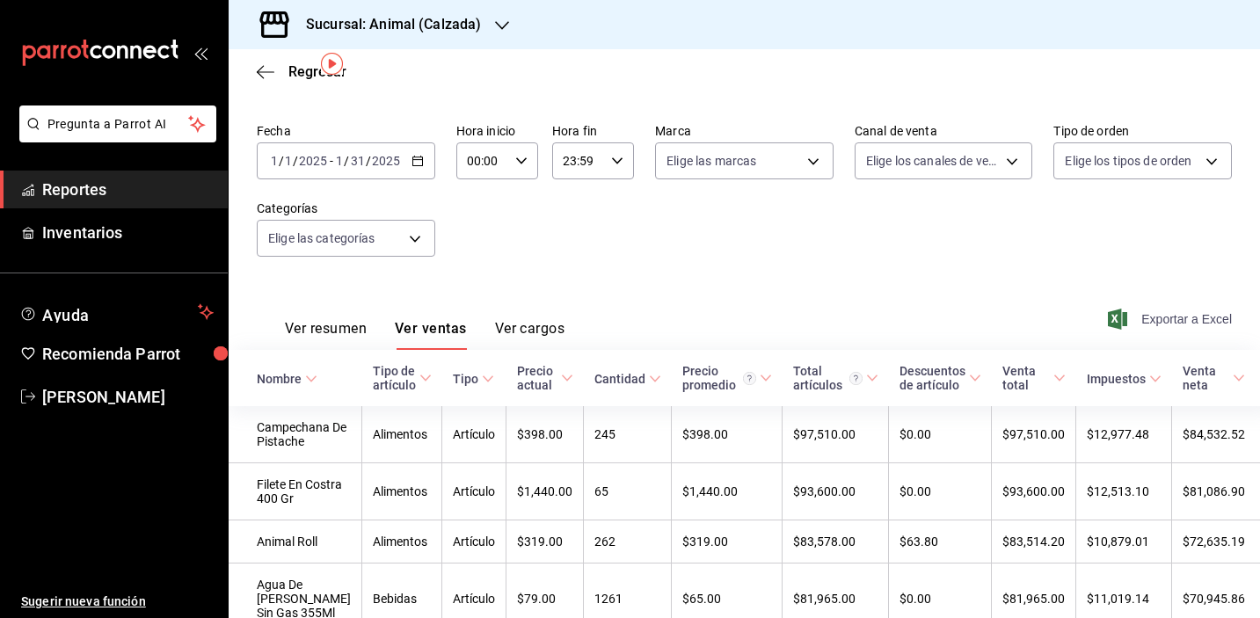
click at [1156, 315] on span "Exportar a Excel" at bounding box center [1172, 319] width 121 height 21
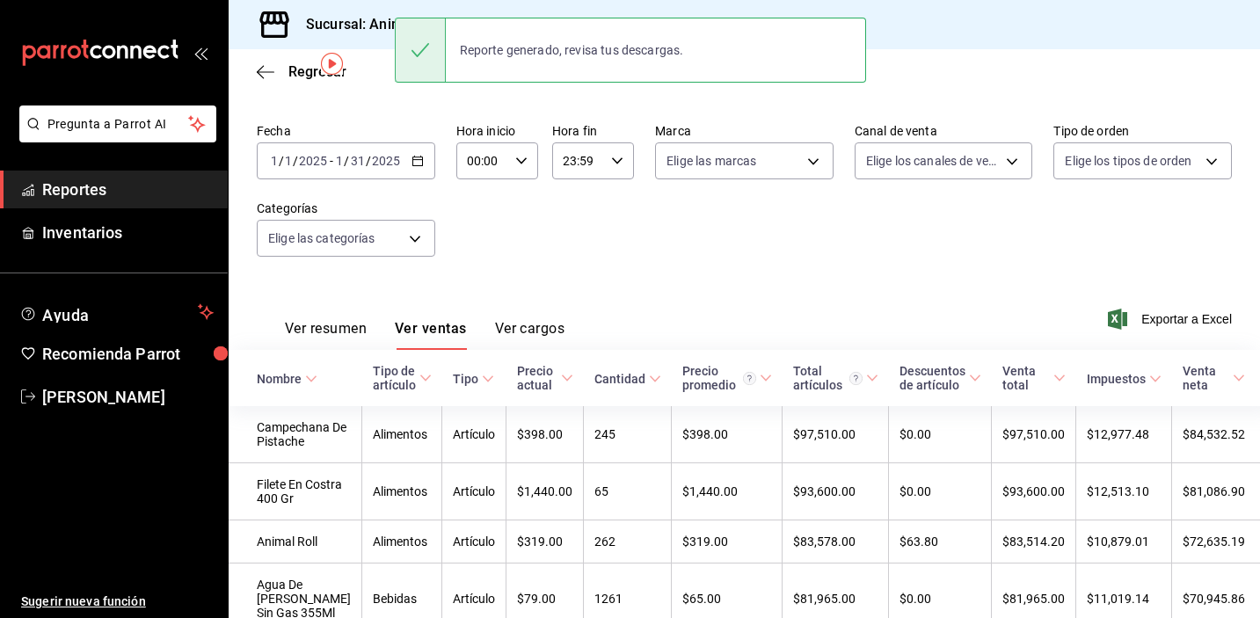
click at [378, 160] on input "2025" at bounding box center [386, 161] width 30 height 14
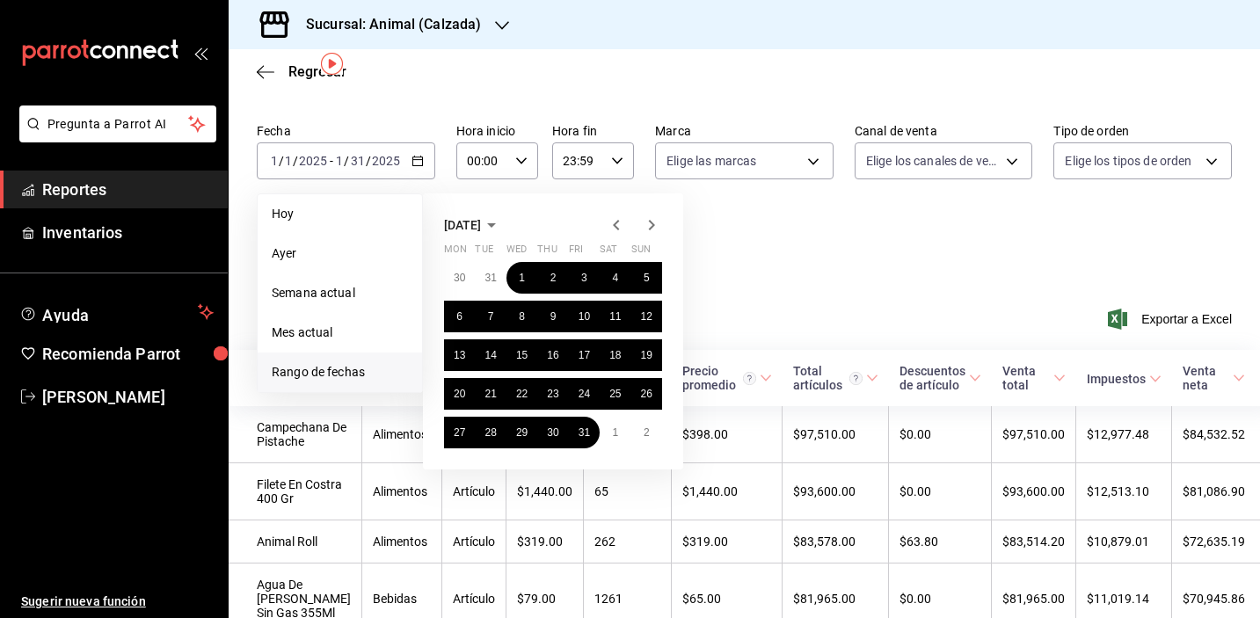
click at [658, 222] on icon "button" at bounding box center [651, 225] width 21 height 21
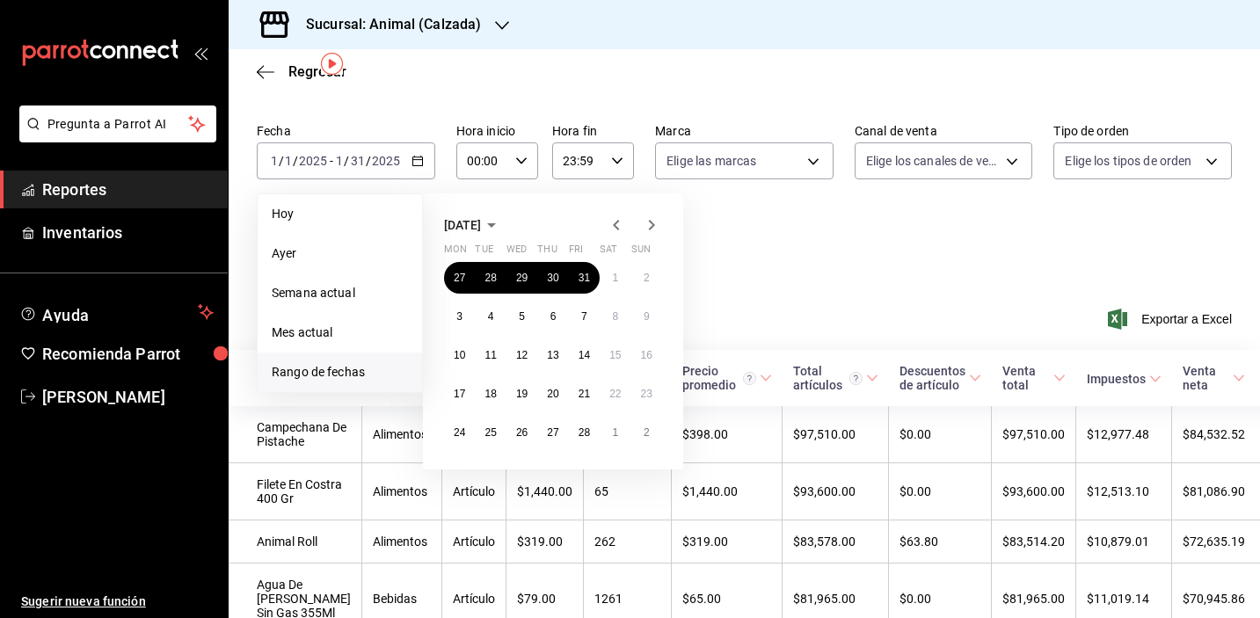
click at [658, 222] on icon "button" at bounding box center [651, 225] width 21 height 21
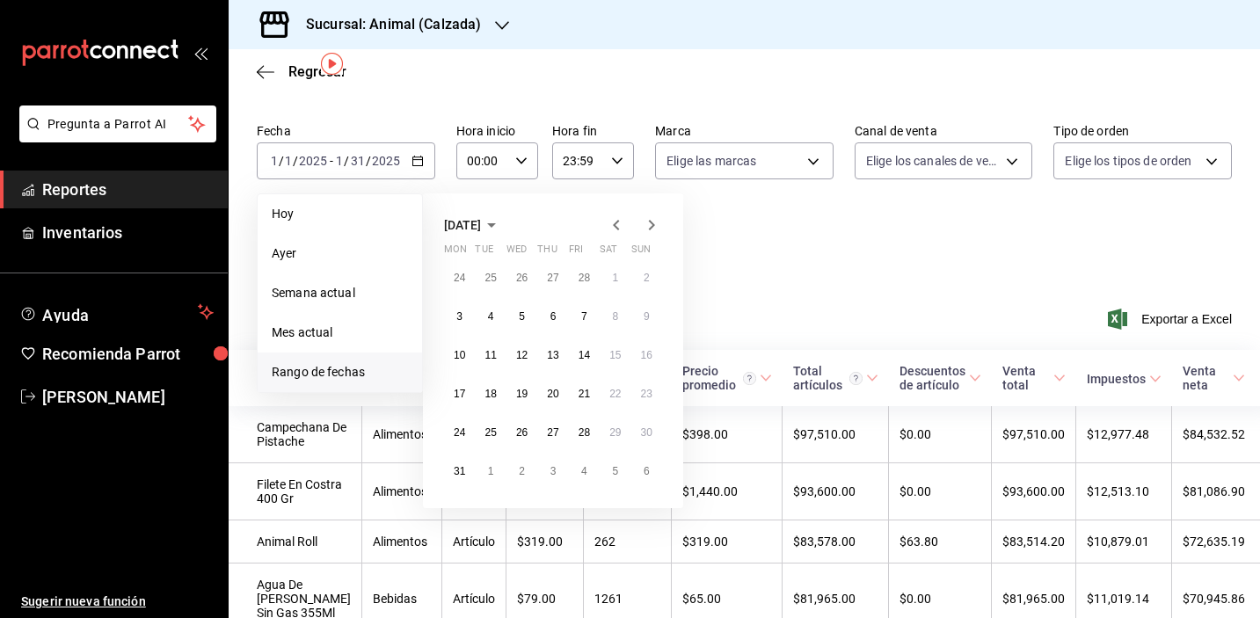
click at [658, 222] on icon "button" at bounding box center [651, 225] width 21 height 21
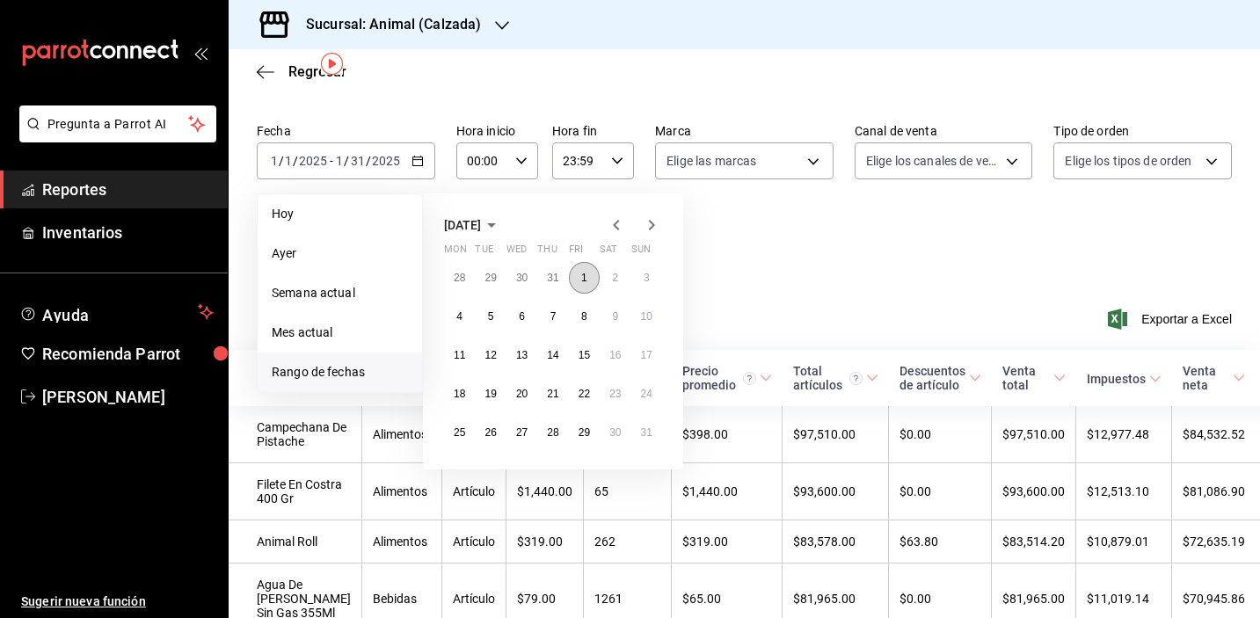
click at [581, 272] on abbr "1" at bounding box center [584, 278] width 6 height 12
click at [635, 437] on button "31" at bounding box center [647, 433] width 31 height 32
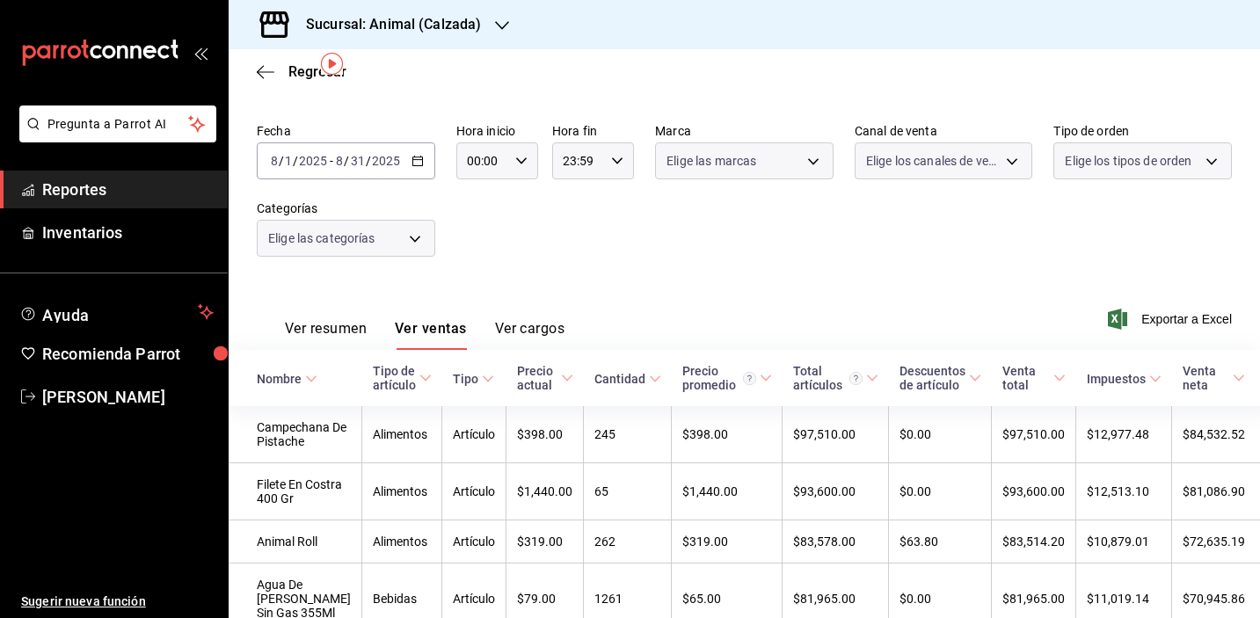
scroll to position [32, 0]
